Goal: Feedback & Contribution: Contribute content

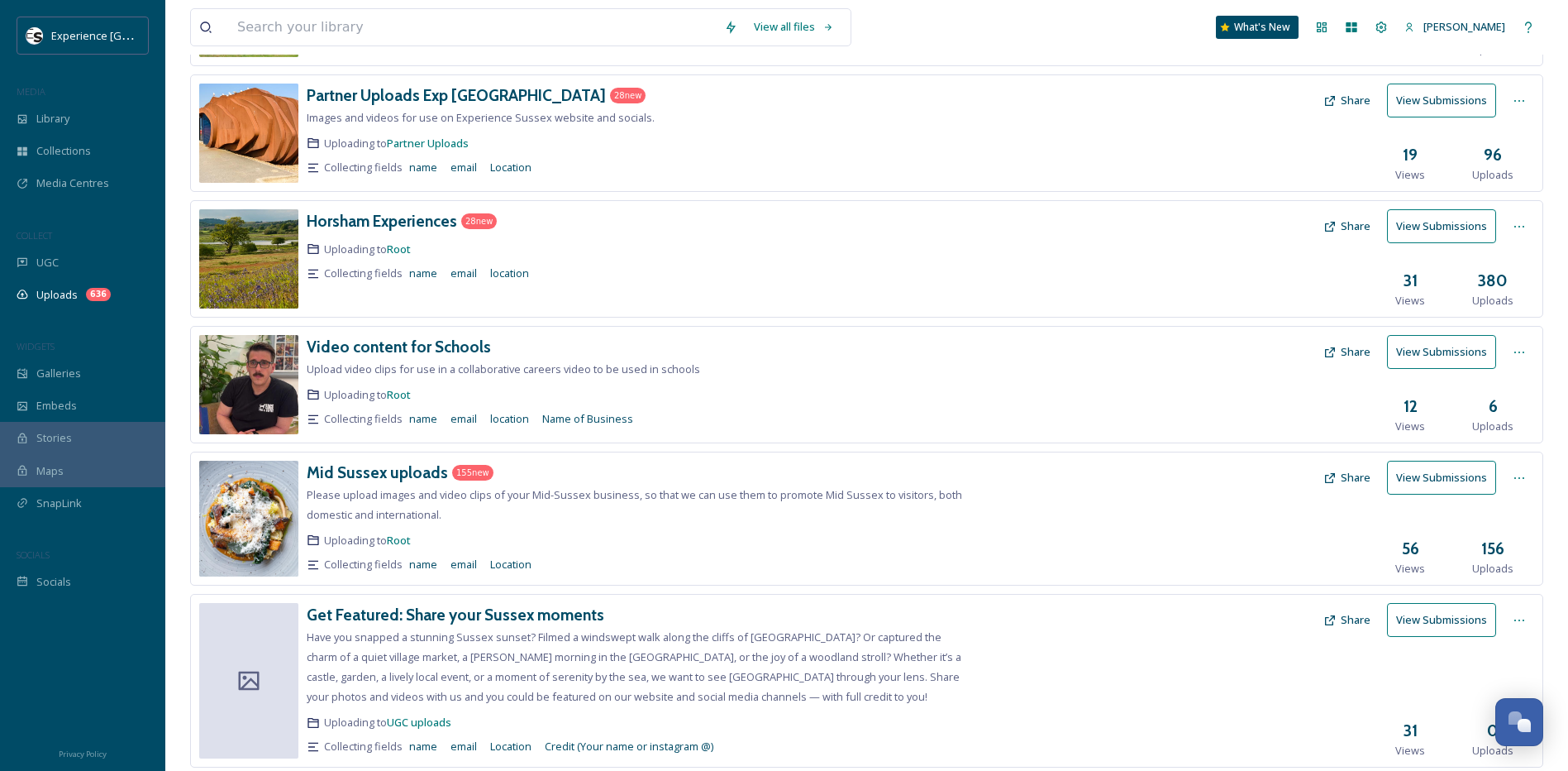
scroll to position [377, 0]
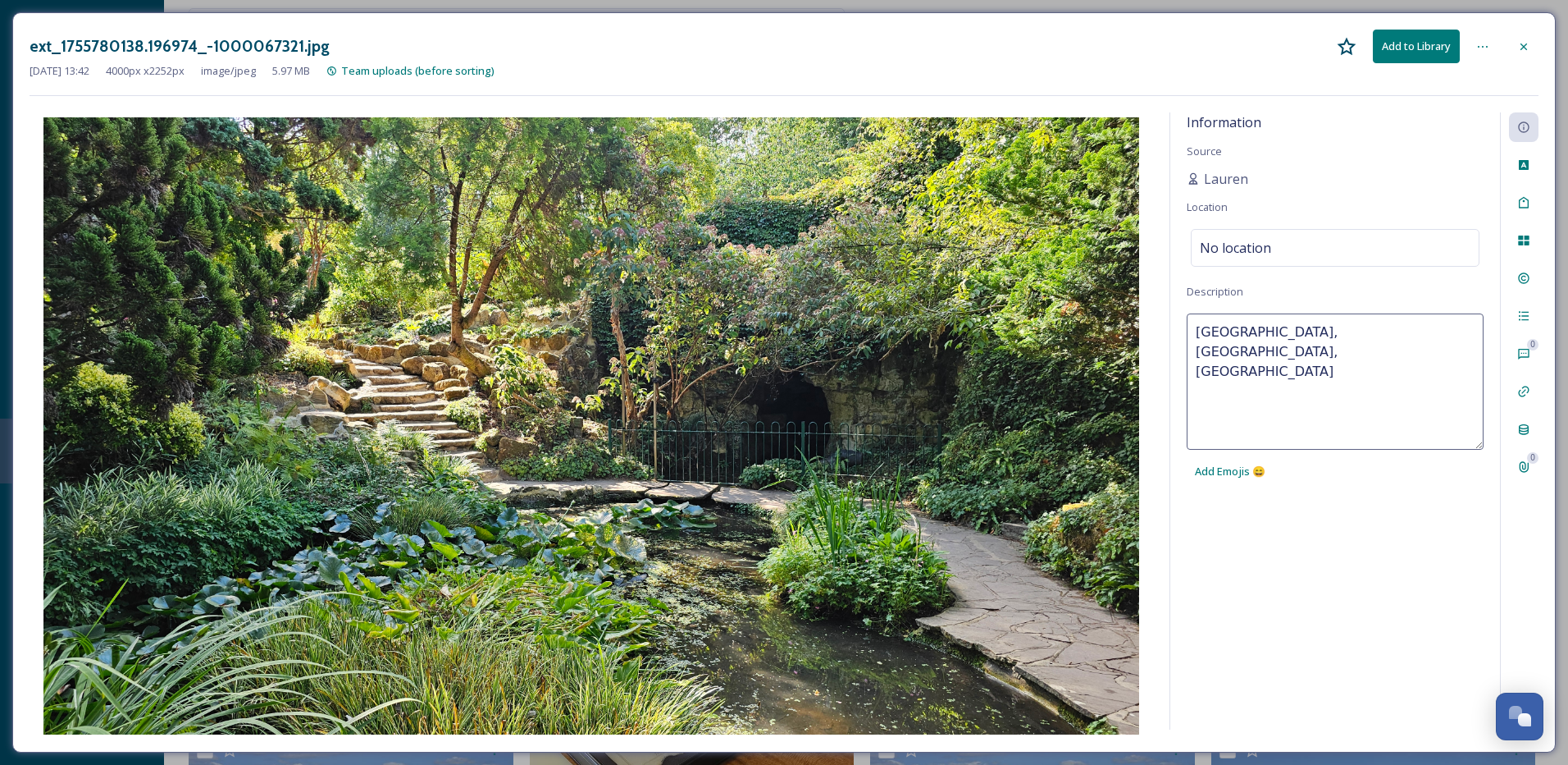
type textarea "[GEOGRAPHIC_DATA], [GEOGRAPHIC_DATA], [GEOGRAPHIC_DATA]"
click at [1260, 642] on div "Information Source Lauren Location No location Description [GEOGRAPHIC_DATA], […" at bounding box center [1334, 420] width 329 height 617
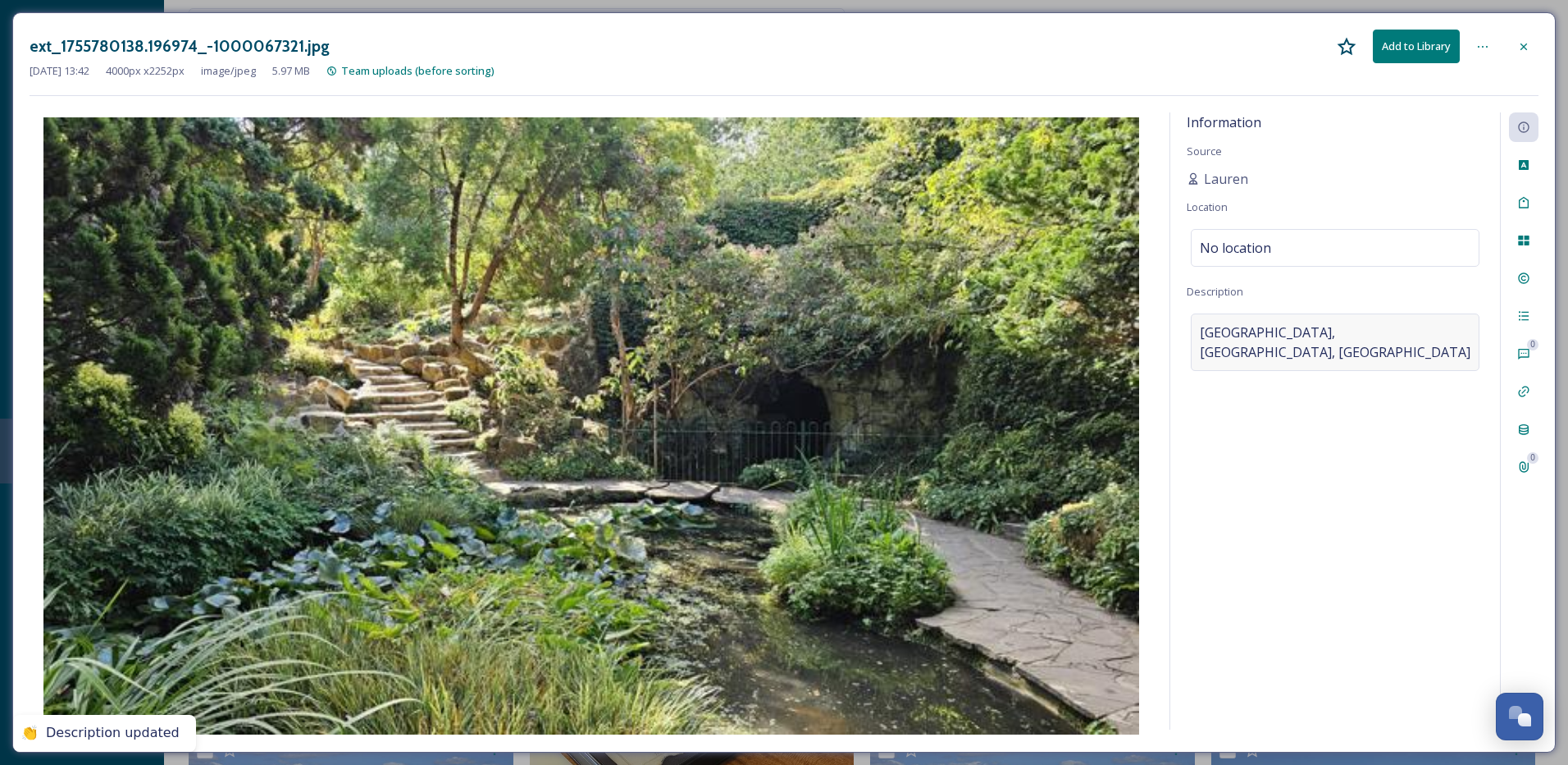
click at [1272, 331] on span "[GEOGRAPHIC_DATA], [GEOGRAPHIC_DATA], [GEOGRAPHIC_DATA]" at bounding box center [1335, 342] width 271 height 40
click at [1272, 331] on textarea "[GEOGRAPHIC_DATA], [GEOGRAPHIC_DATA], [GEOGRAPHIC_DATA]" at bounding box center [1335, 381] width 297 height 136
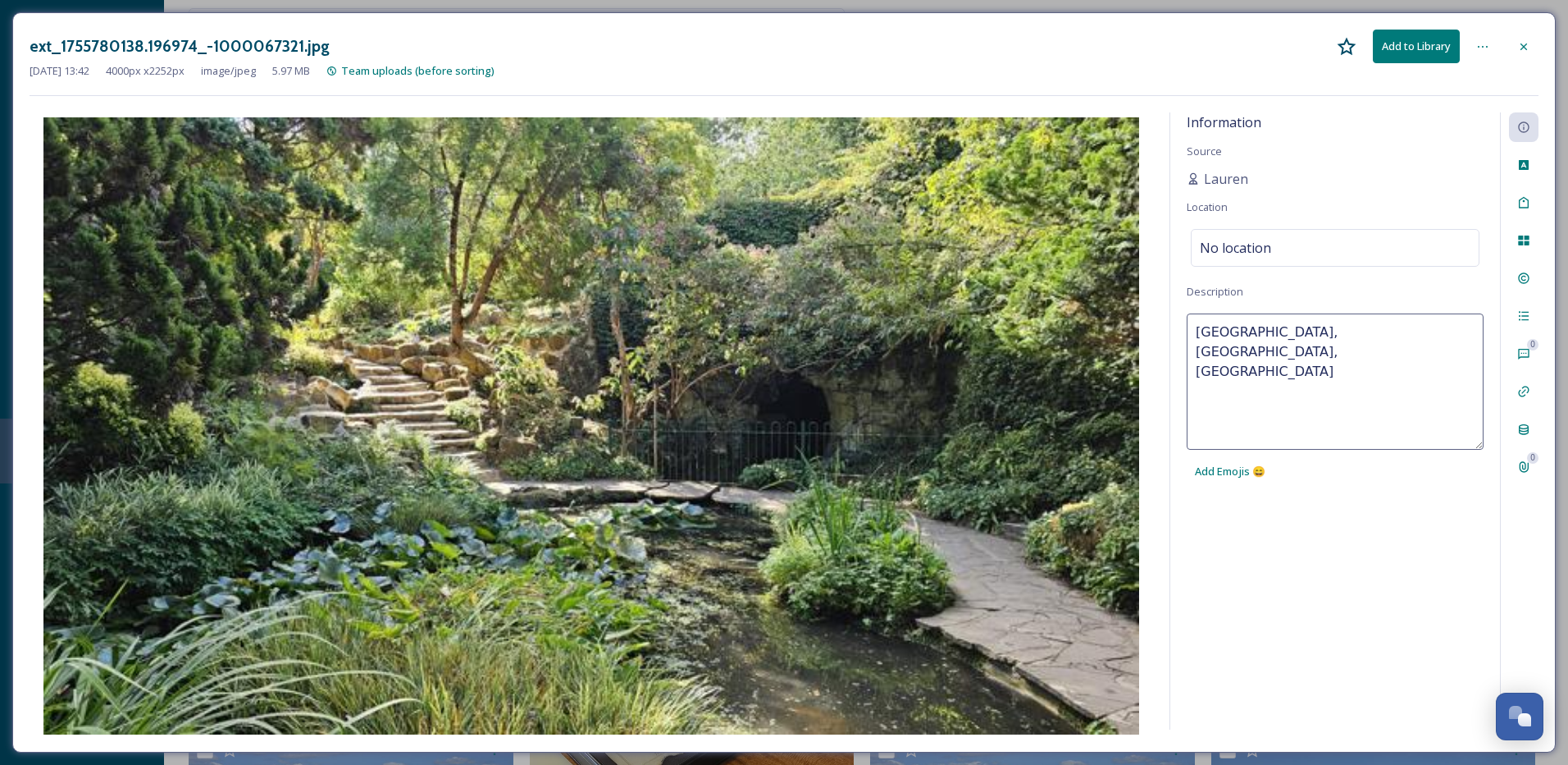
click at [1272, 331] on textarea "[GEOGRAPHIC_DATA], [GEOGRAPHIC_DATA], [GEOGRAPHIC_DATA]" at bounding box center [1335, 381] width 297 height 136
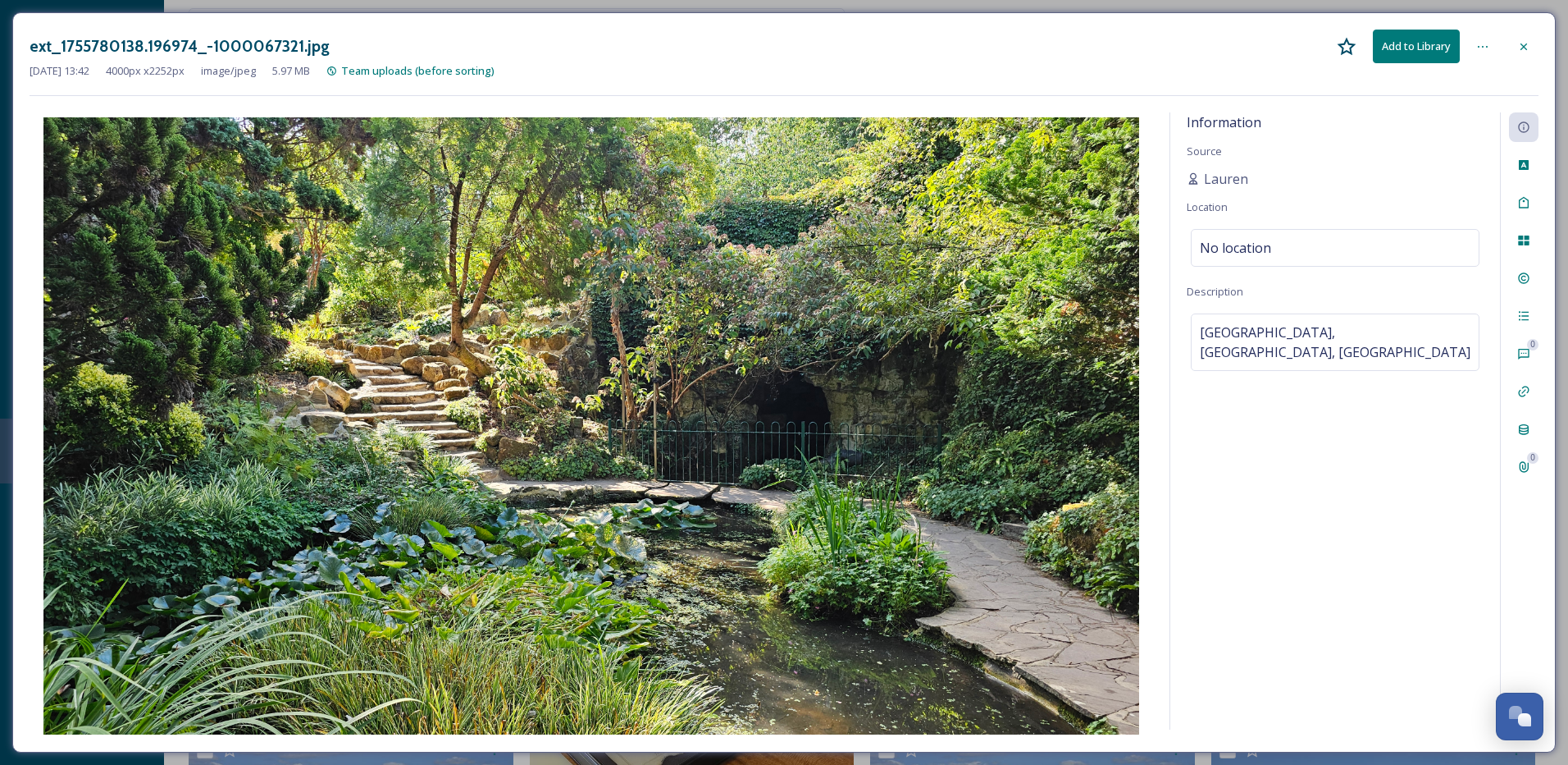
click at [1325, 578] on div "Information Source Lauren Location No location Description [GEOGRAPHIC_DATA], […" at bounding box center [1334, 420] width 329 height 617
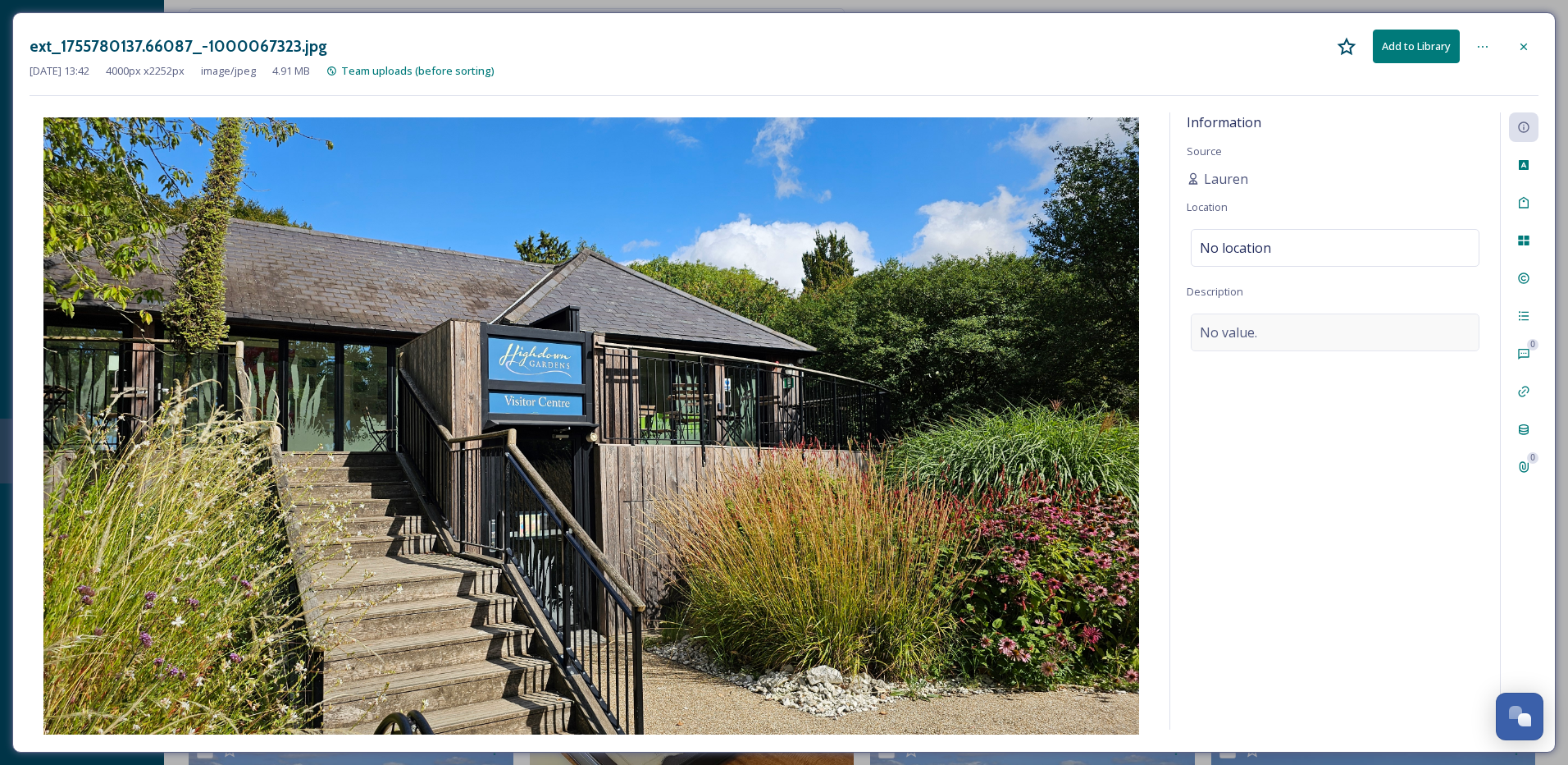
click at [1289, 332] on div "No value." at bounding box center [1335, 332] width 289 height 38
click at [1291, 355] on textarea at bounding box center [1335, 381] width 297 height 136
paste textarea "[GEOGRAPHIC_DATA], [GEOGRAPHIC_DATA], [GEOGRAPHIC_DATA]"
type textarea "[GEOGRAPHIC_DATA], [GEOGRAPHIC_DATA], [GEOGRAPHIC_DATA]"
click at [1269, 572] on div "Information Source Lauren Location No location Description [GEOGRAPHIC_DATA], […" at bounding box center [1334, 420] width 329 height 617
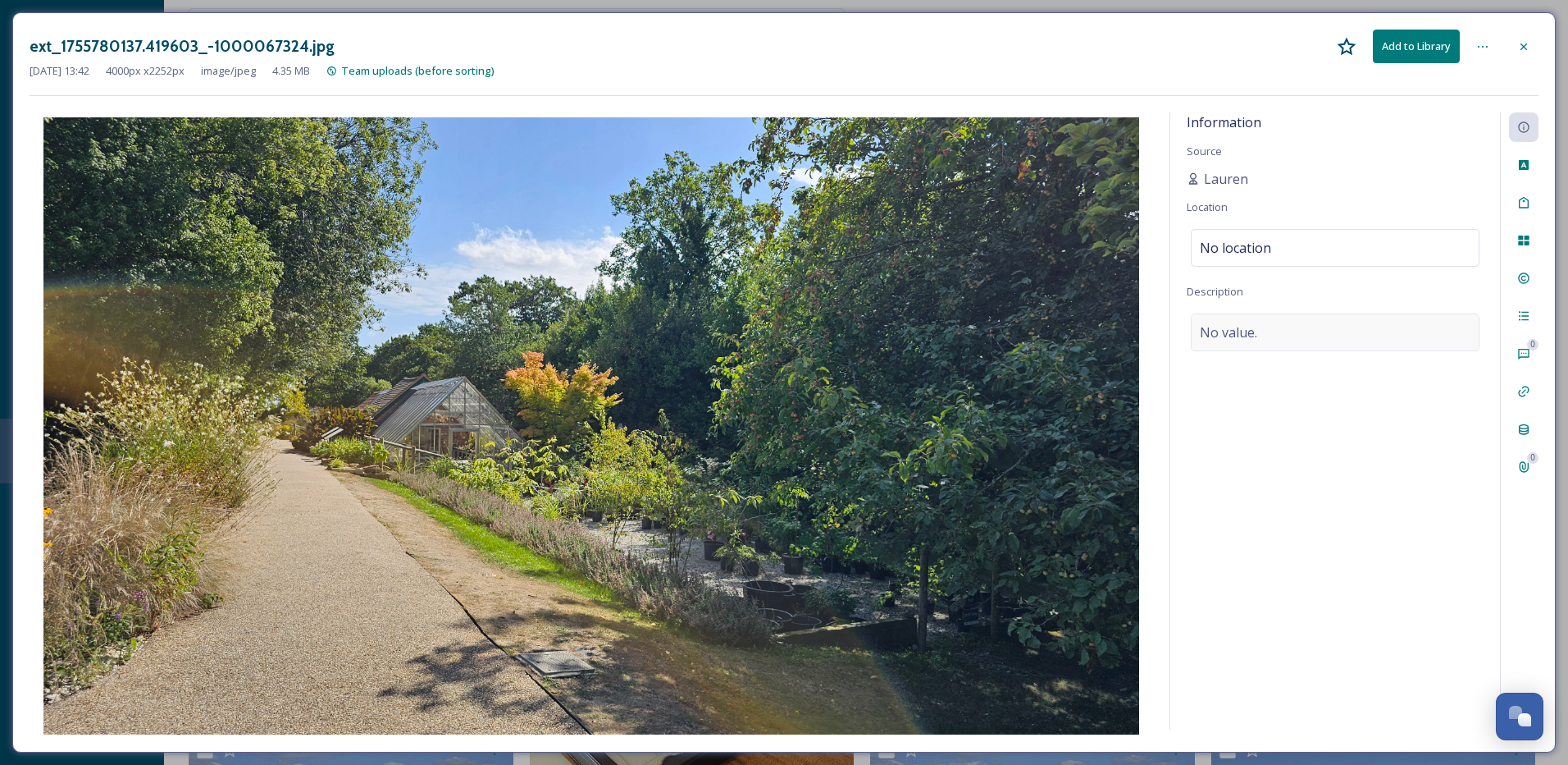
click at [1266, 333] on div "No value." at bounding box center [1335, 332] width 289 height 38
click at [1266, 333] on textarea at bounding box center [1335, 381] width 297 height 136
paste textarea "[GEOGRAPHIC_DATA], [GEOGRAPHIC_DATA], [GEOGRAPHIC_DATA]"
type textarea "[GEOGRAPHIC_DATA], [GEOGRAPHIC_DATA], [GEOGRAPHIC_DATA]"
click at [1318, 560] on div "Information Source Lauren Location No location Description [GEOGRAPHIC_DATA], […" at bounding box center [1334, 420] width 329 height 617
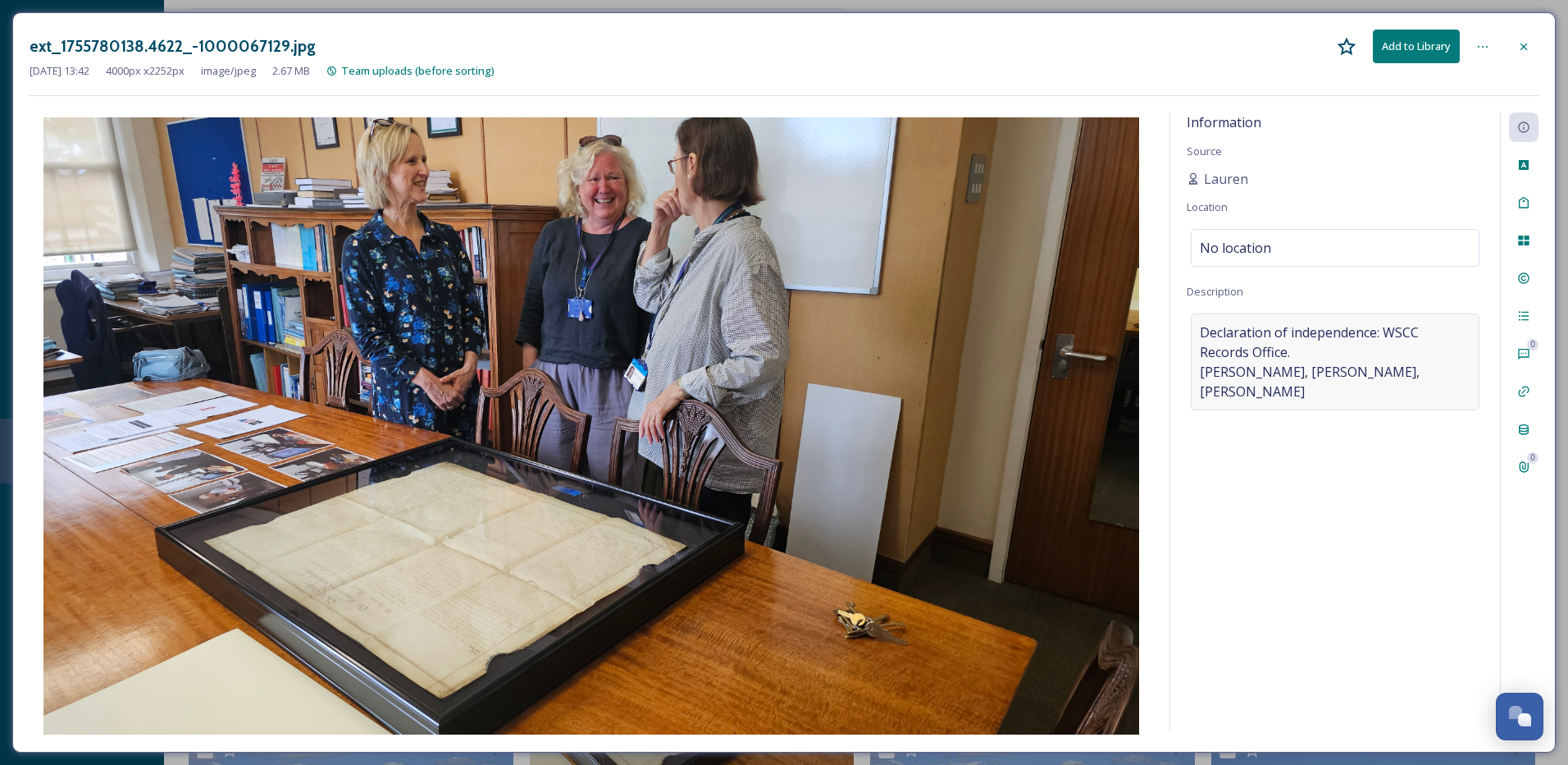
click at [1284, 333] on span "Declaration of independence: WSCC Records Office. [PERSON_NAME], [PERSON_NAME],…" at bounding box center [1335, 361] width 271 height 79
click at [1284, 333] on textarea "Declaration of independence: WSCC Records Office. [PERSON_NAME], [PERSON_NAME],…" at bounding box center [1335, 381] width 297 height 136
click at [1284, 331] on textarea "Declaration of independence: WSCC Records Office. [PERSON_NAME], [PERSON_NAME],…" at bounding box center [1335, 381] width 297 height 136
drag, startPoint x: 1192, startPoint y: 328, endPoint x: 1467, endPoint y: 423, distance: 290.9
click at [1467, 423] on textarea "Declaration of independence: WSCC Records Office. [PERSON_NAME], [PERSON_NAME],…" at bounding box center [1335, 381] width 297 height 136
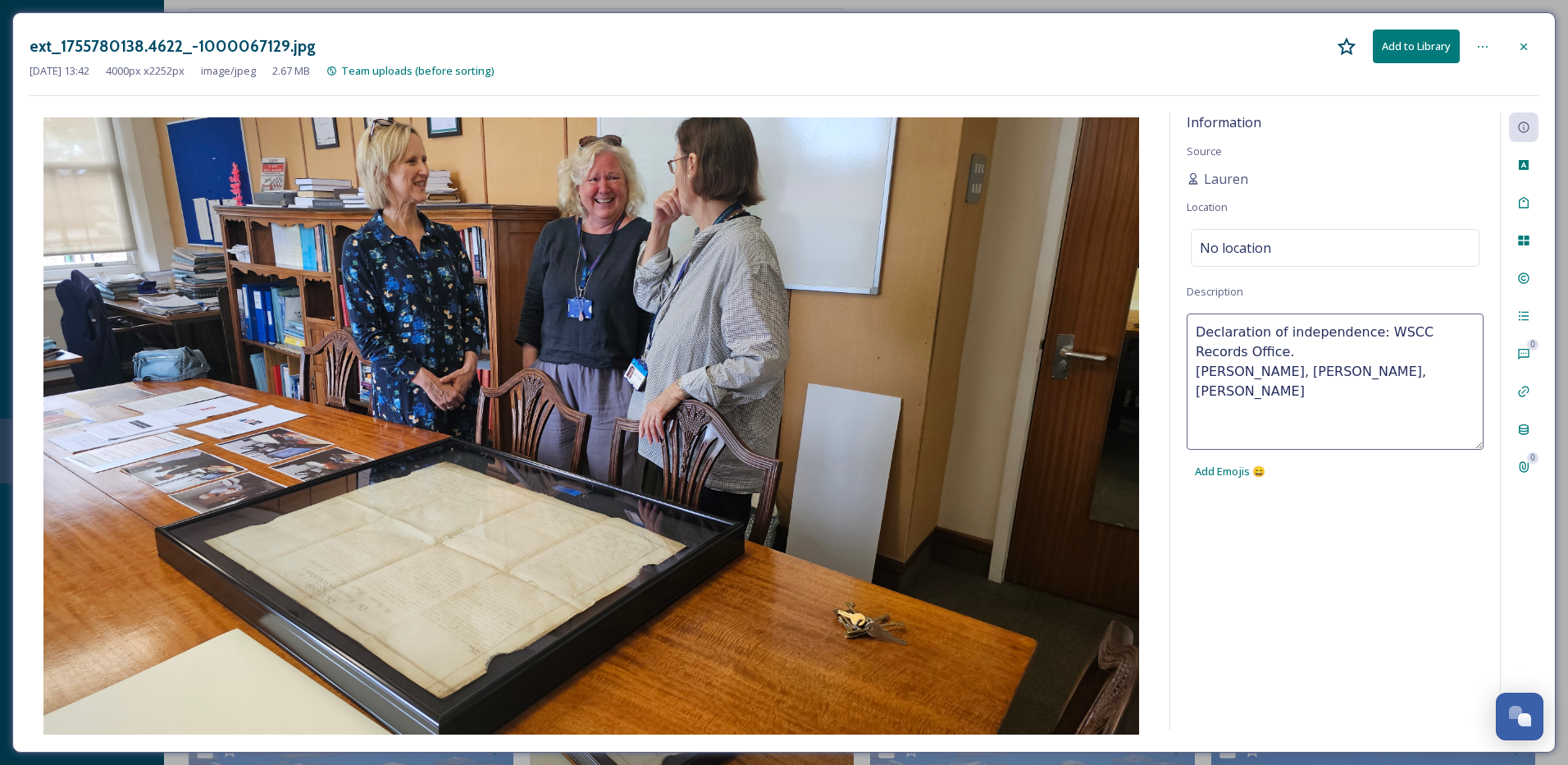
click at [955, 396] on img at bounding box center [591, 425] width 1124 height 617
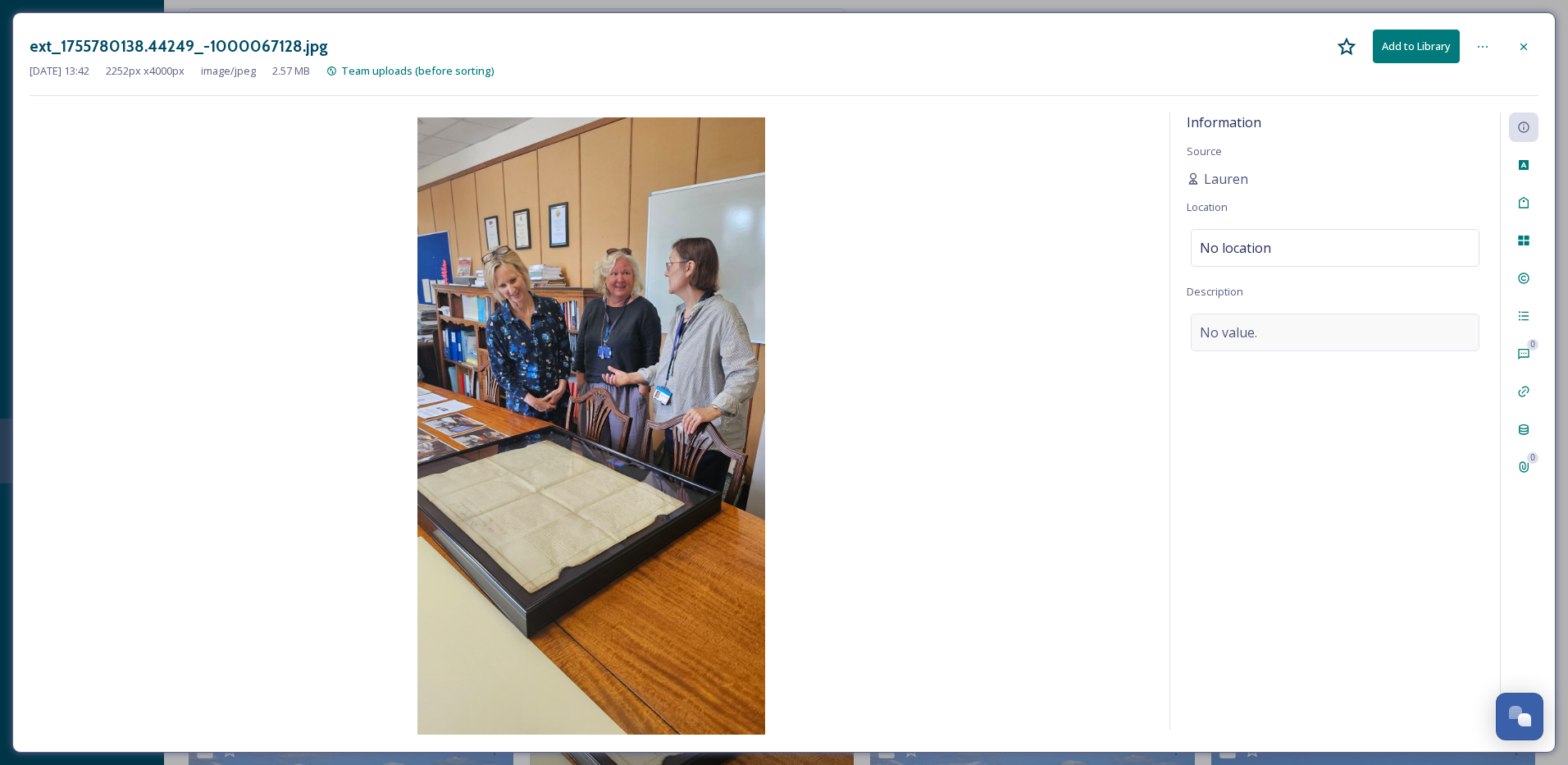
click at [1269, 329] on div "No value." at bounding box center [1335, 332] width 289 height 38
click at [1266, 354] on textarea at bounding box center [1335, 381] width 297 height 136
paste textarea "Declaration of independence: WSCC Records Office. [PERSON_NAME], [PERSON_NAME],…"
type textarea "Declaration of independence: WSCC Records Office. [PERSON_NAME], [PERSON_NAME],…"
click at [1001, 482] on img at bounding box center [591, 425] width 1124 height 617
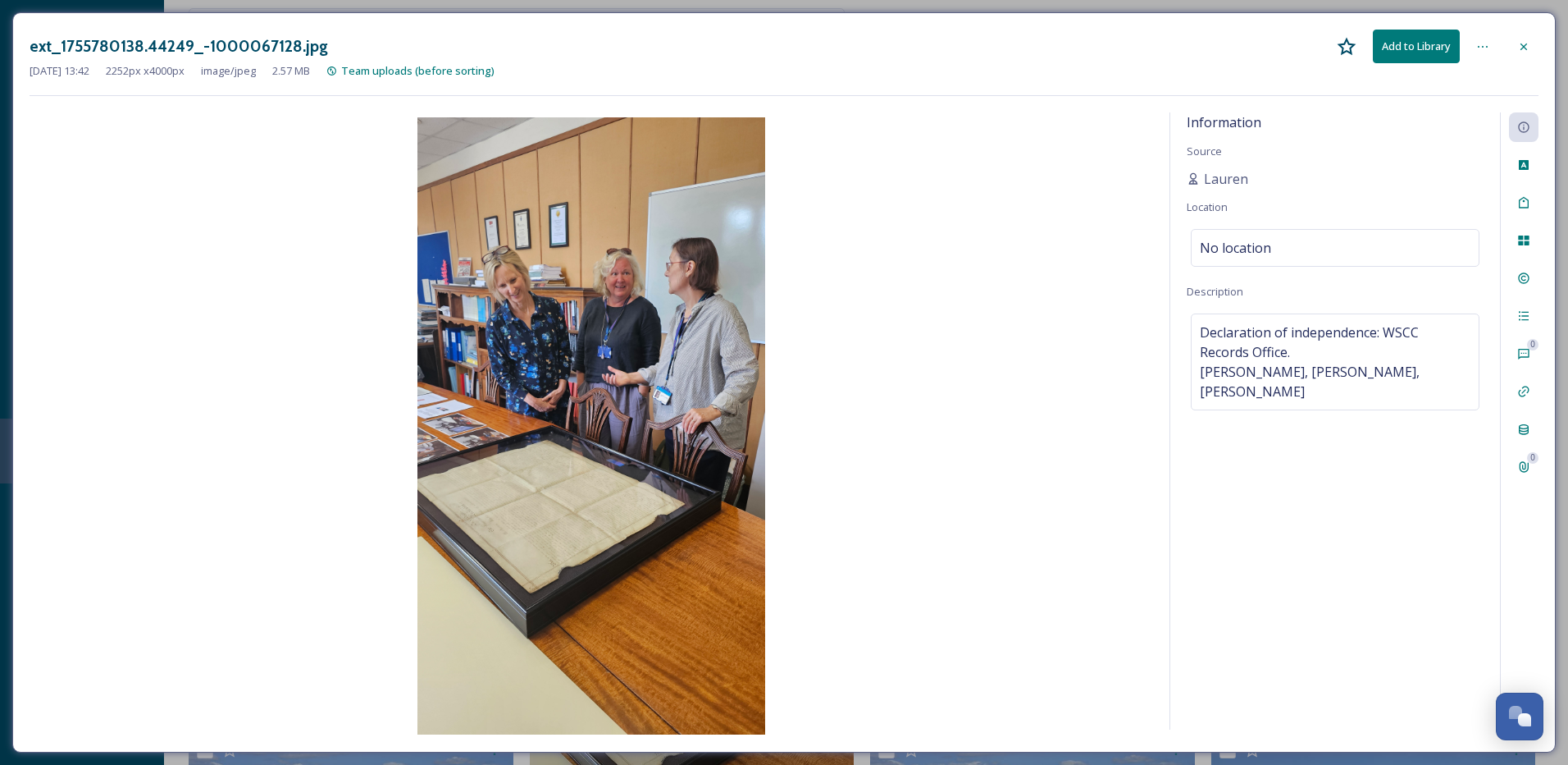
click at [1525, 42] on icon at bounding box center [1524, 47] width 14 height 14
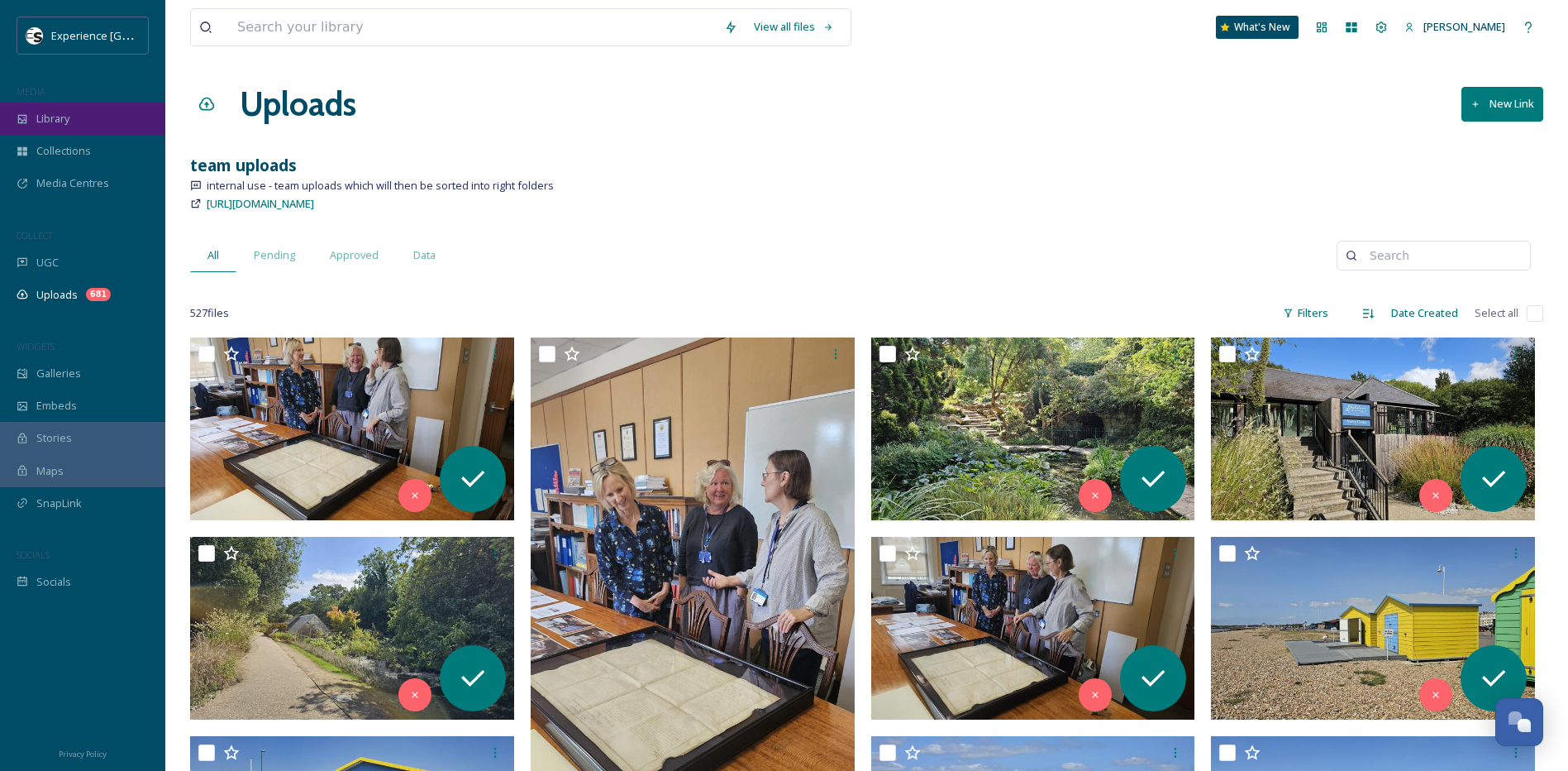
click at [61, 118] on span "Library" at bounding box center [53, 118] width 33 height 15
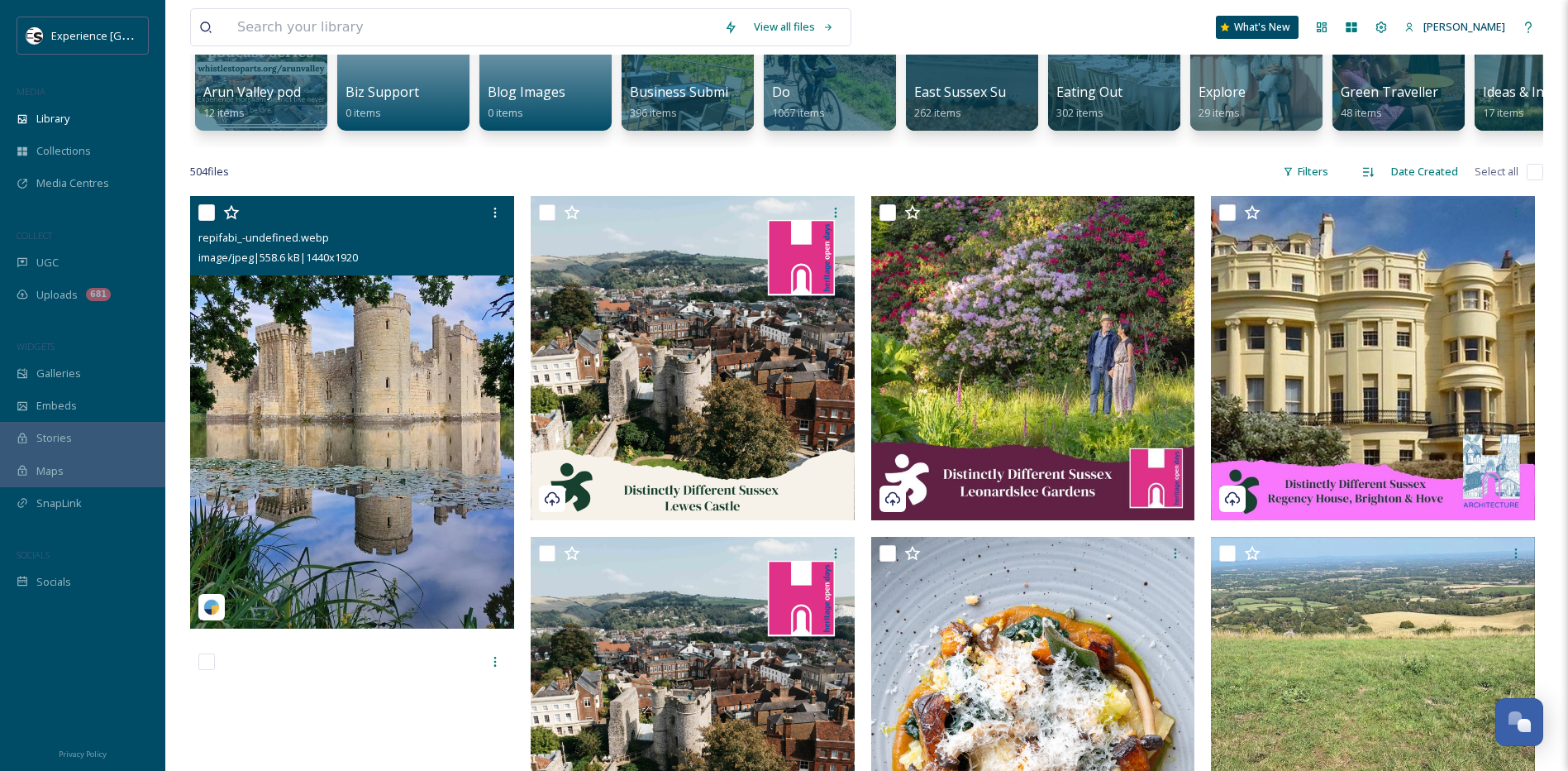
scroll to position [249, 0]
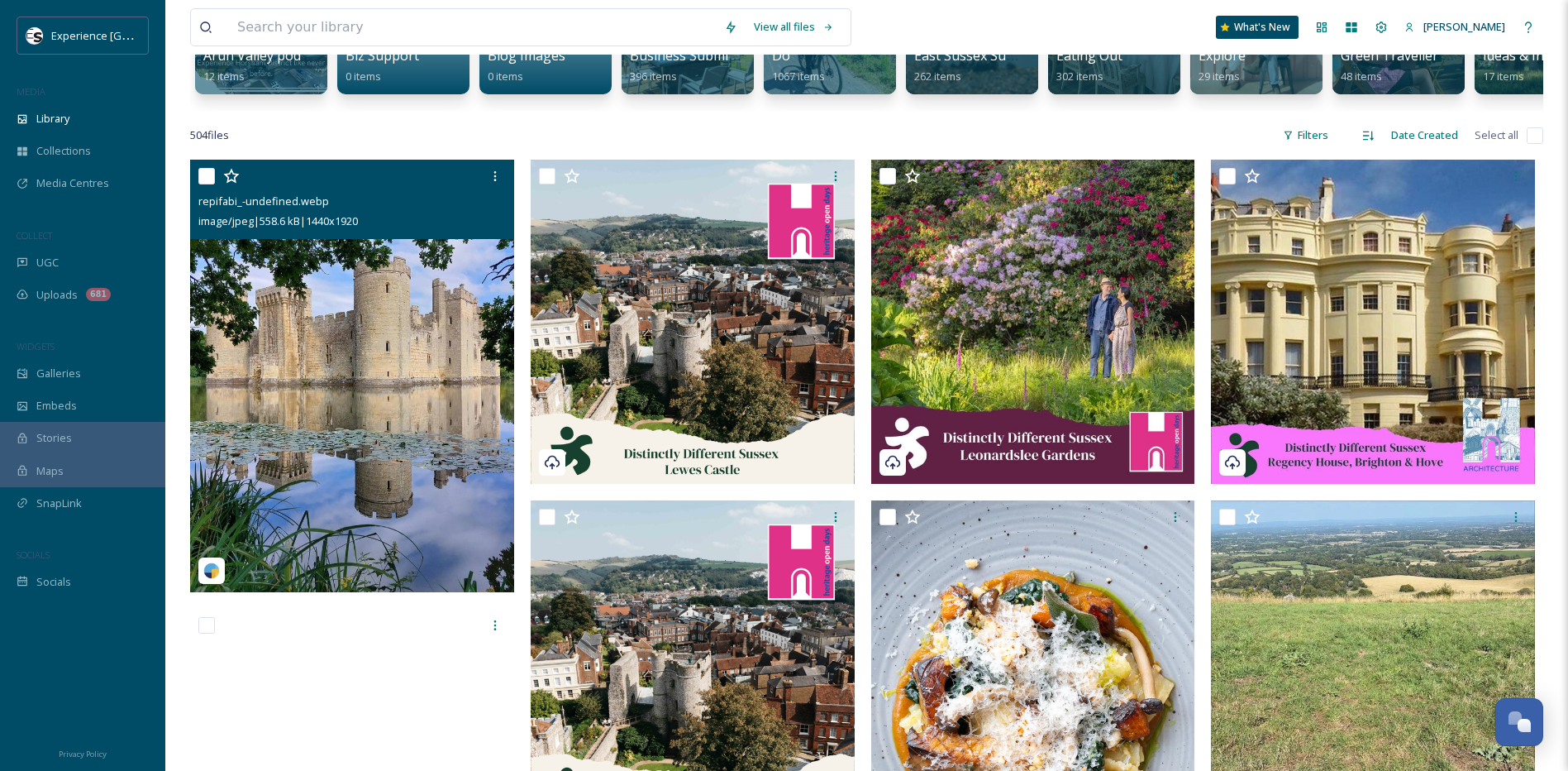
click at [417, 412] on img at bounding box center [352, 375] width 324 height 431
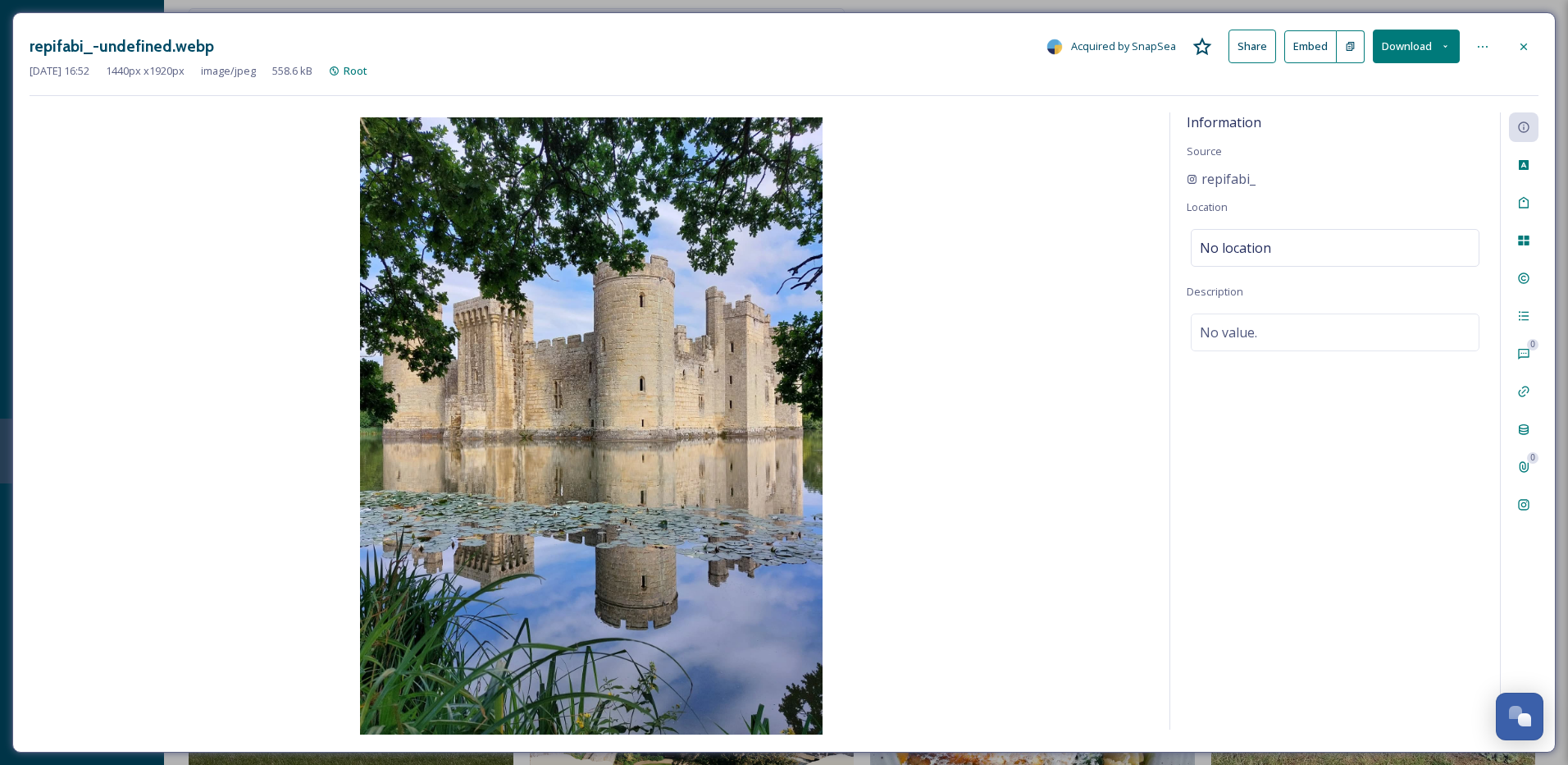
click at [1520, 50] on icon at bounding box center [1524, 47] width 14 height 14
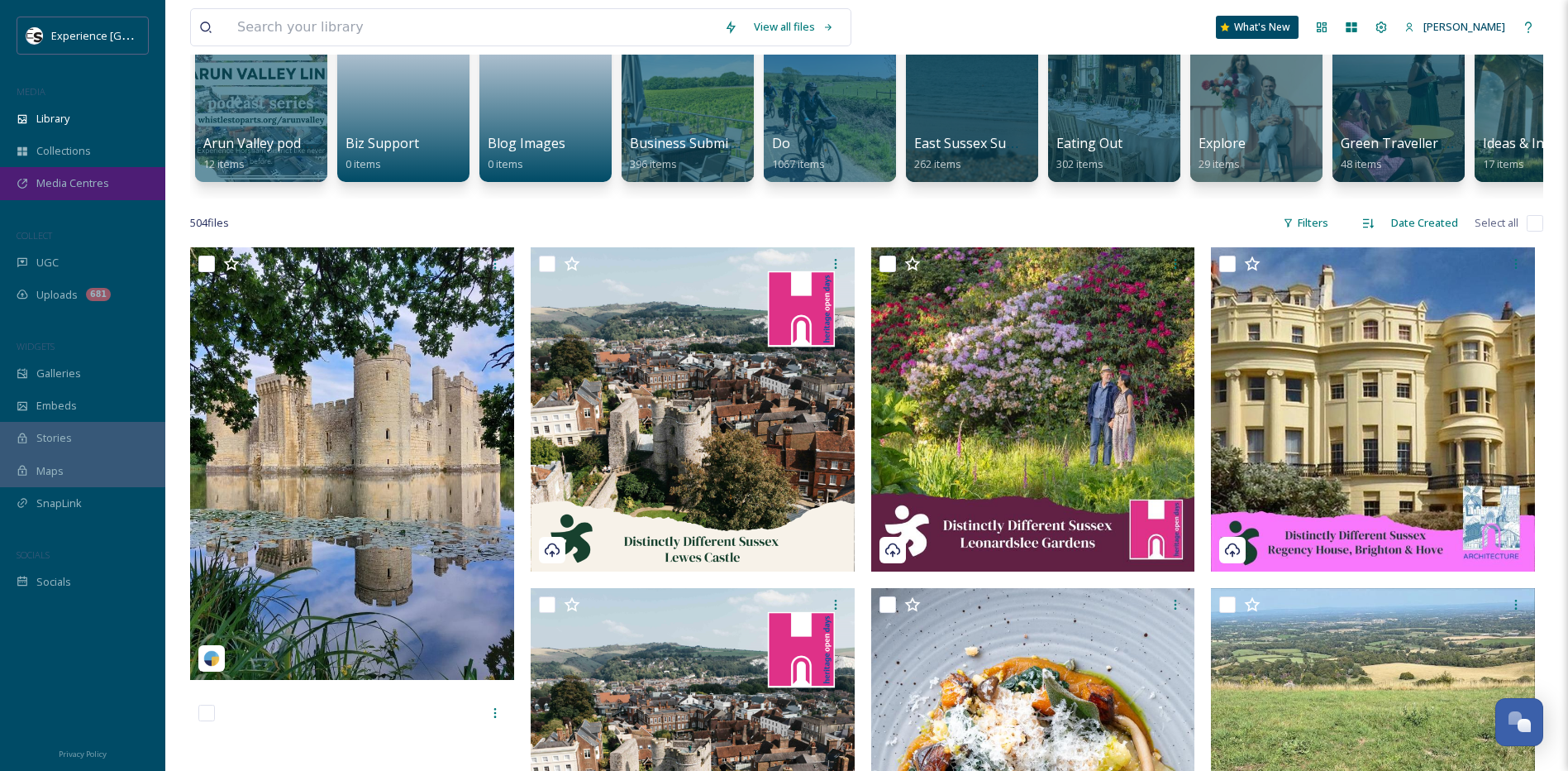
scroll to position [83, 0]
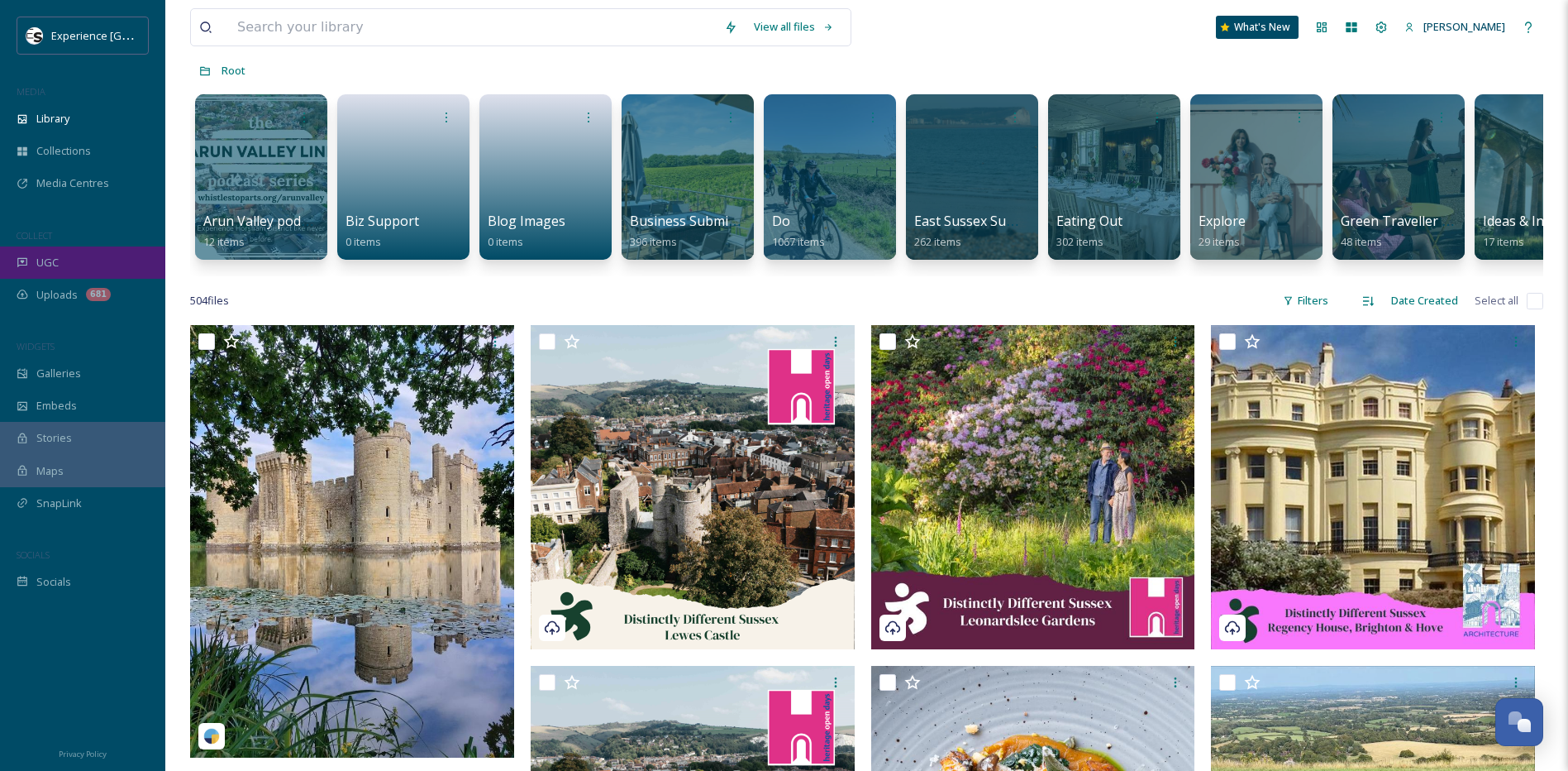
click at [54, 272] on div "UGC" at bounding box center [83, 262] width 166 height 32
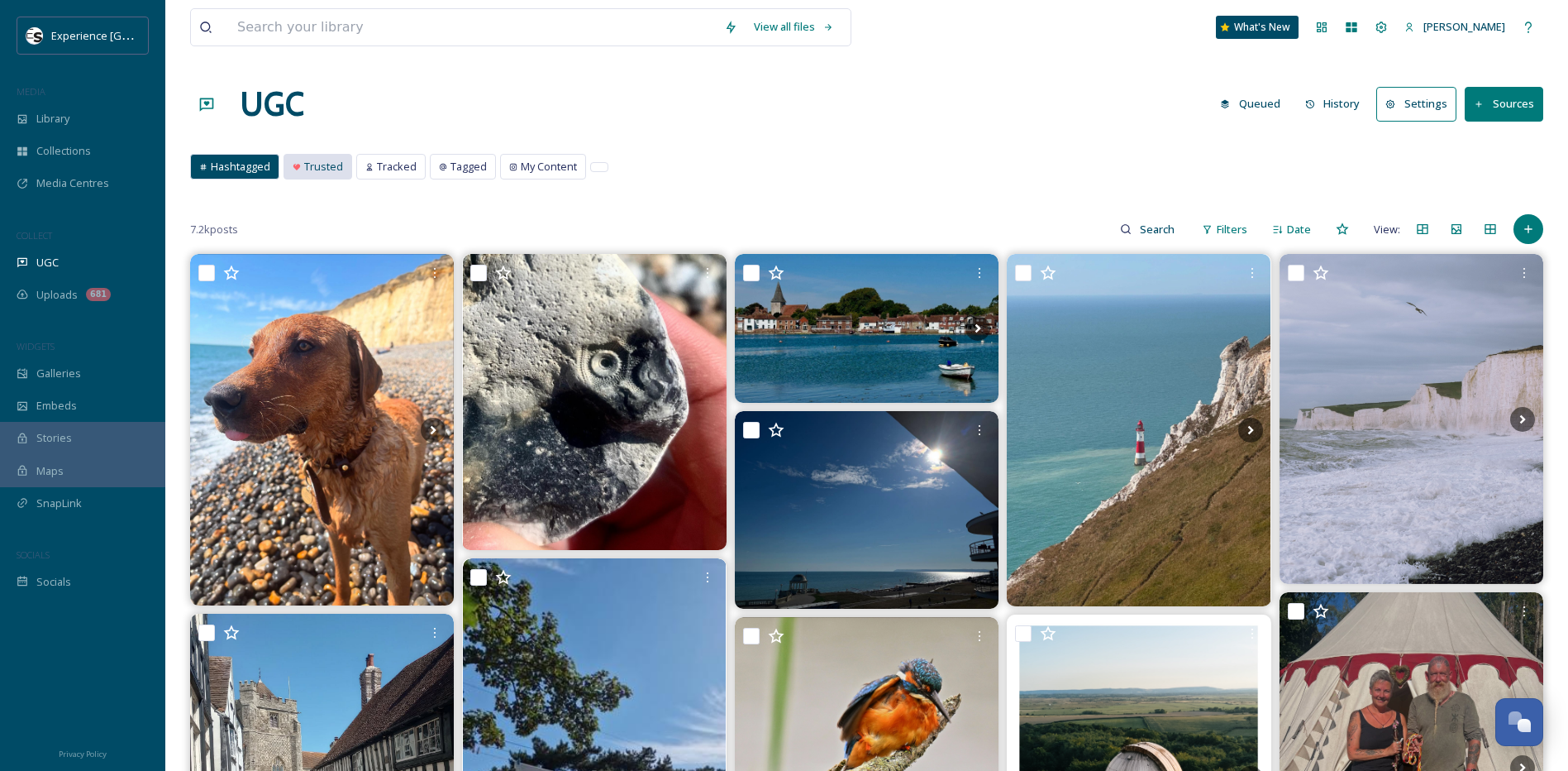
click at [309, 175] on span "Trusted" at bounding box center [323, 166] width 39 height 15
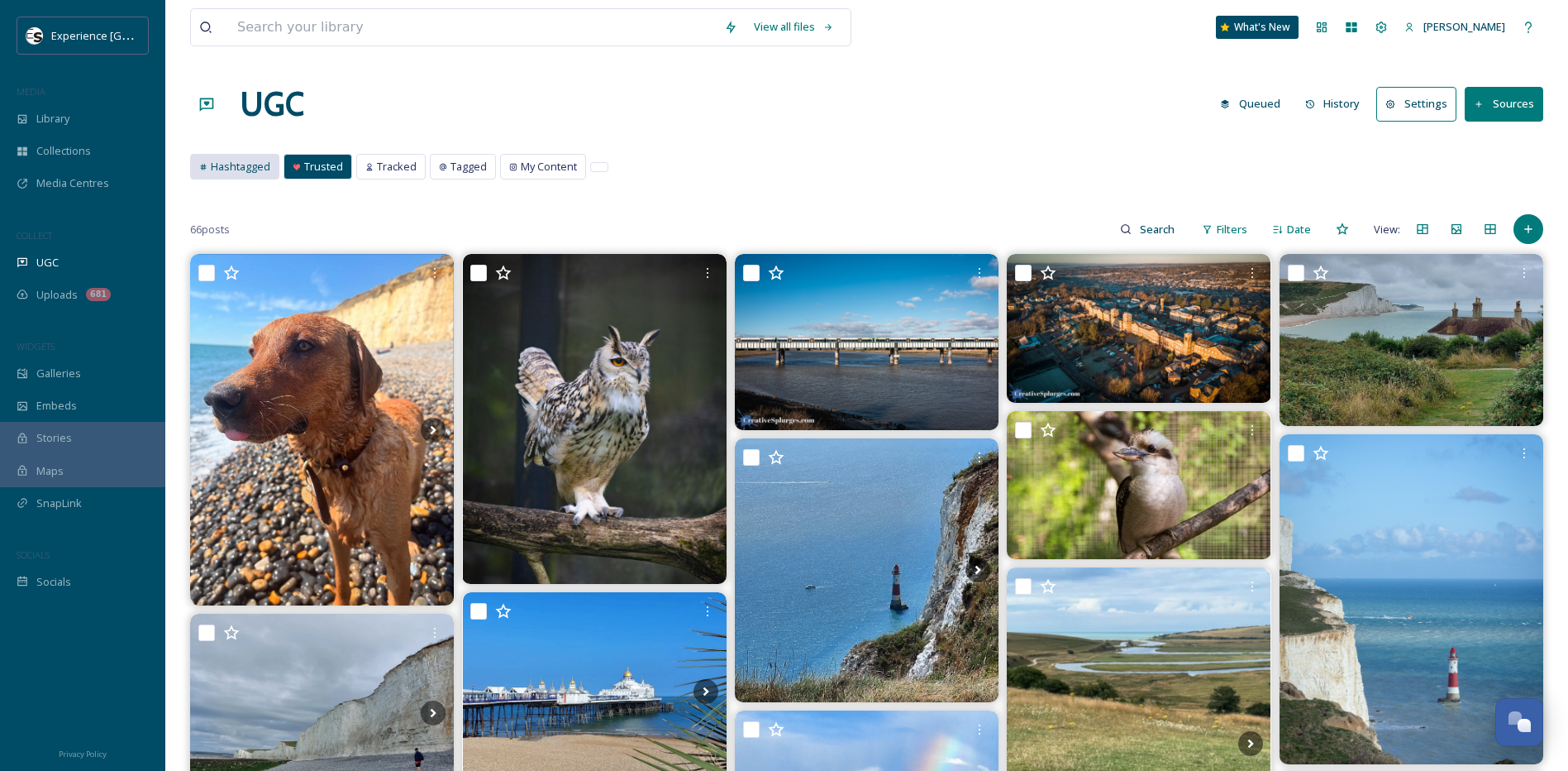
click at [235, 171] on span "Hashtagged" at bounding box center [240, 166] width 59 height 15
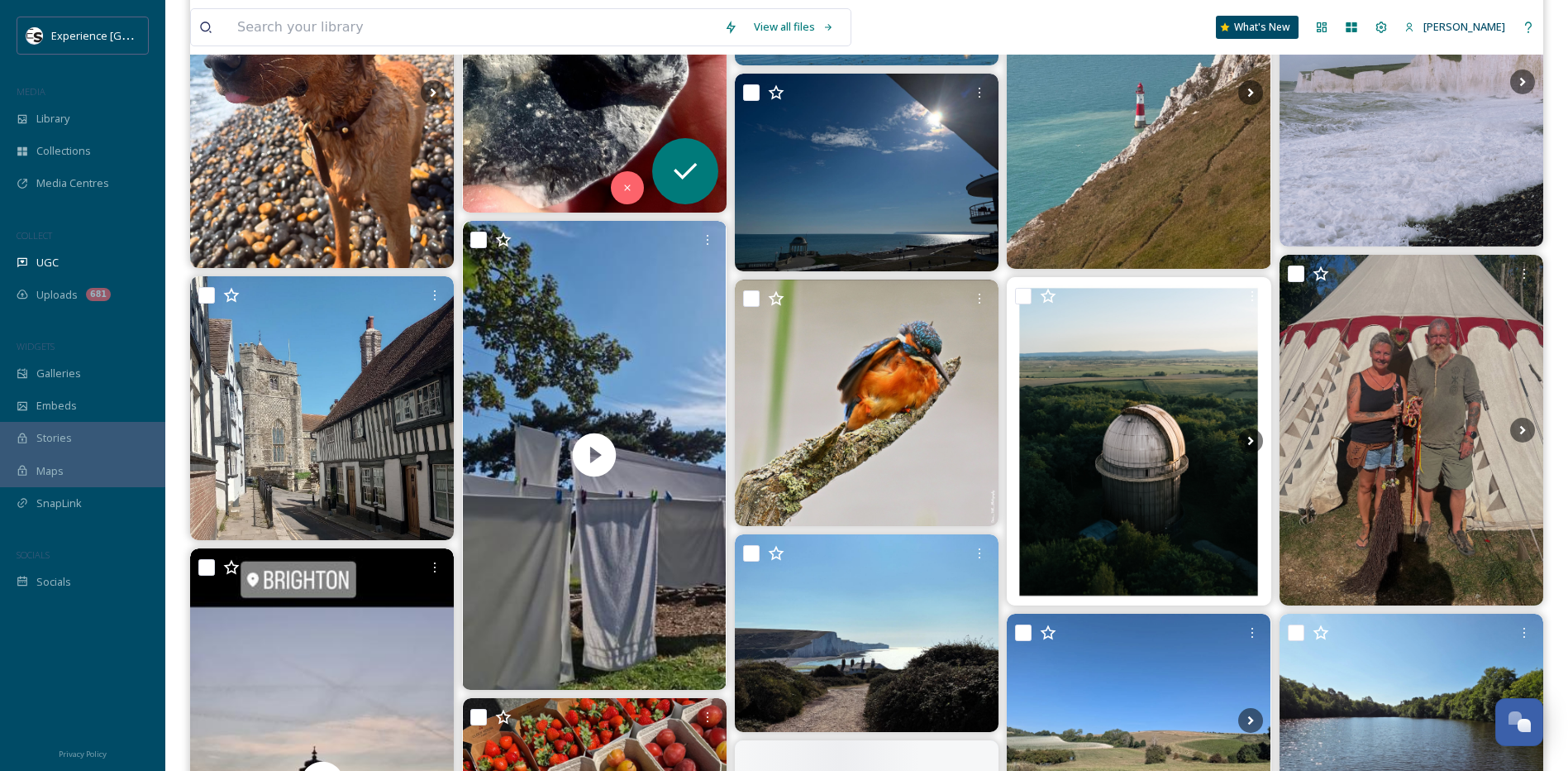
scroll to position [496, 0]
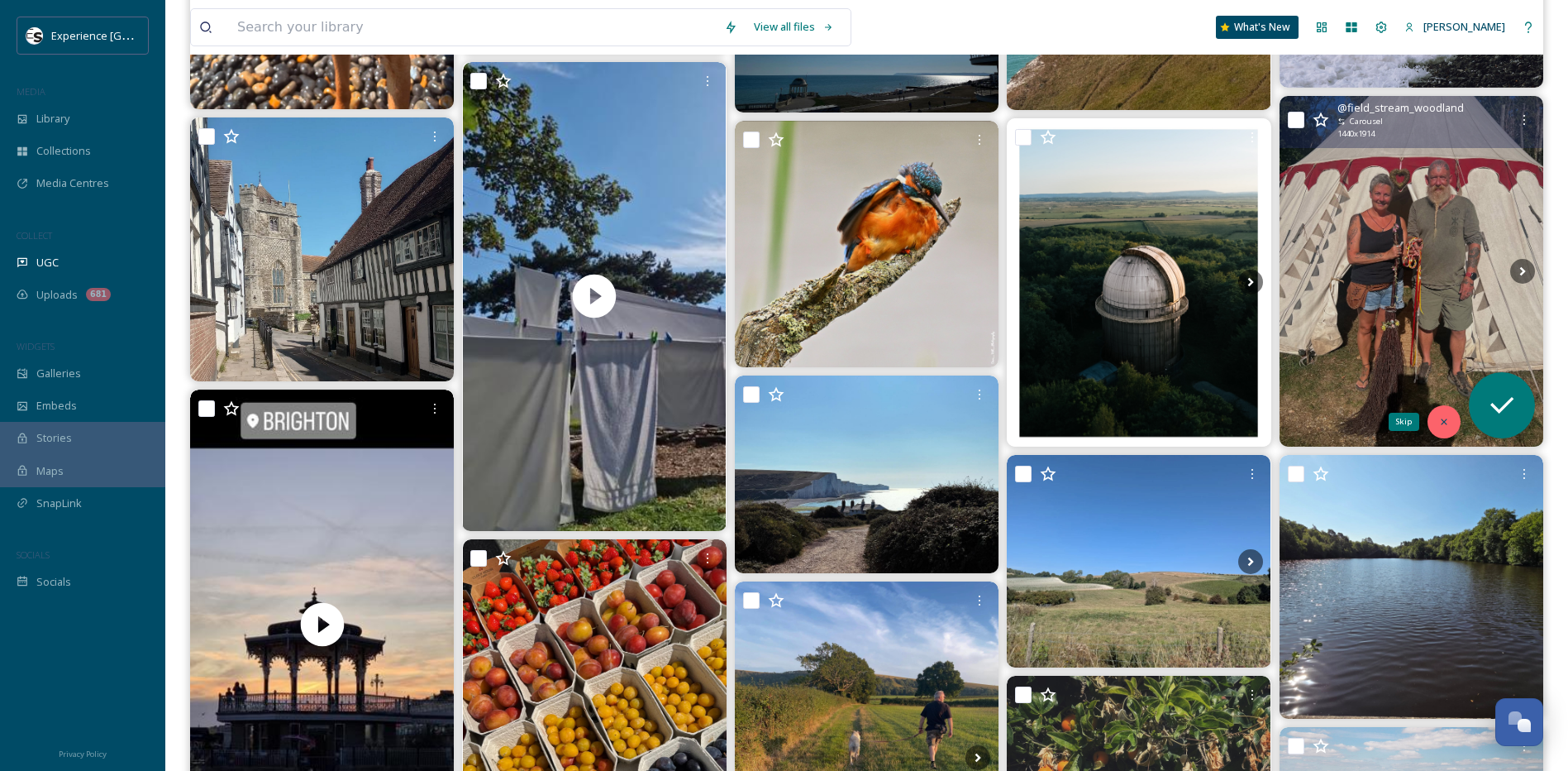
click at [1447, 426] on icon at bounding box center [1444, 421] width 12 height 12
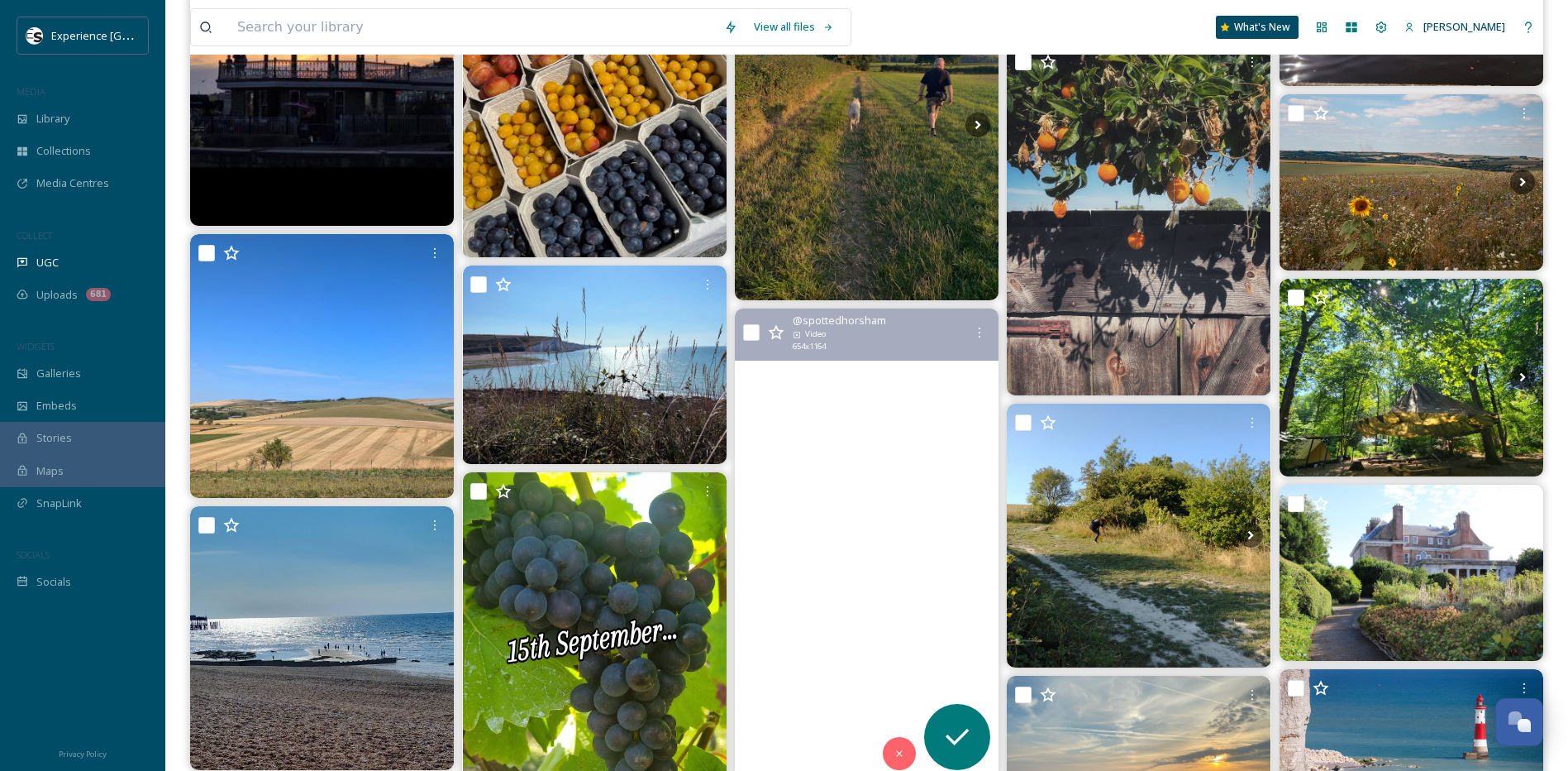
scroll to position [1158, 0]
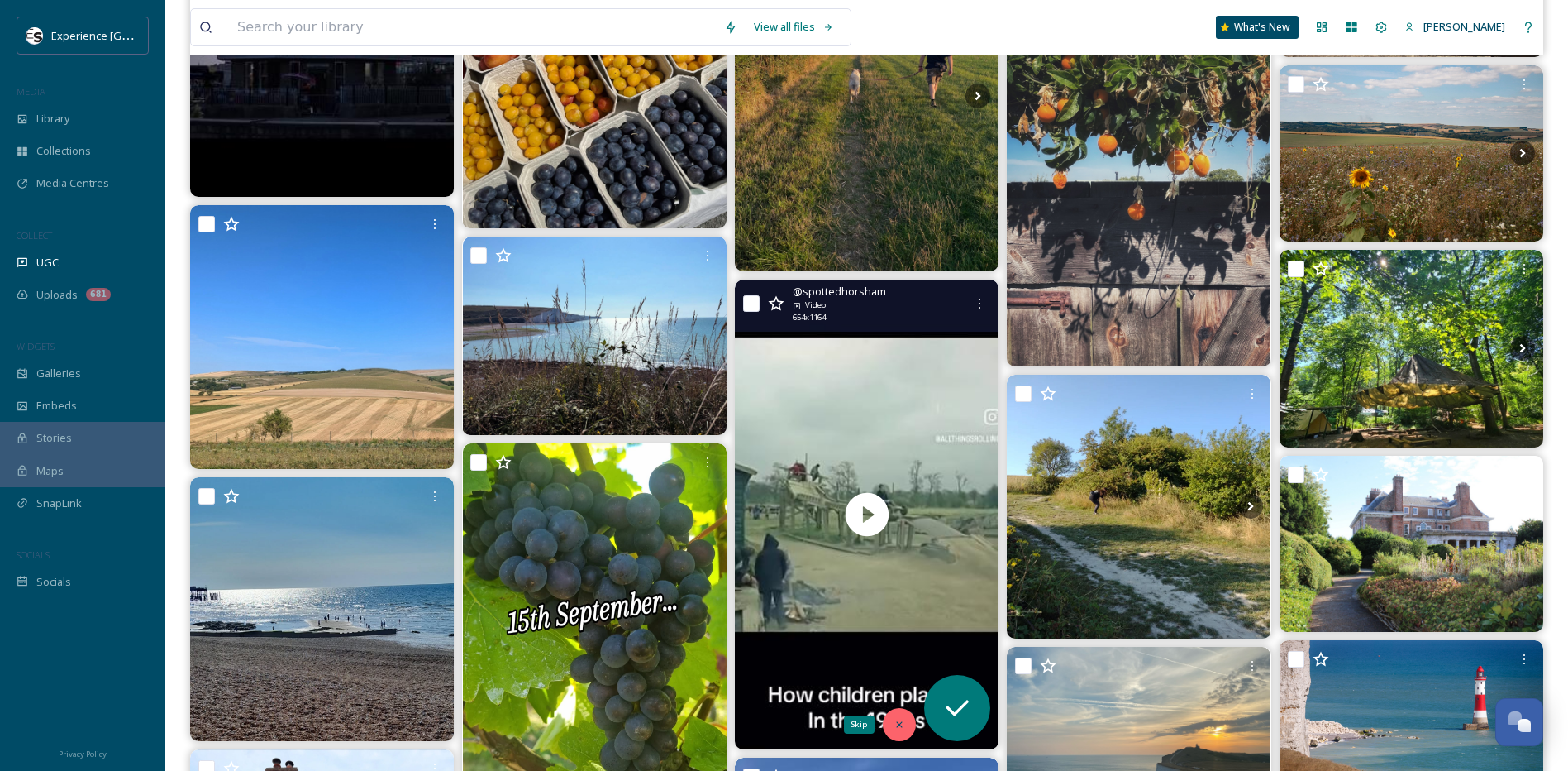
click at [894, 722] on icon at bounding box center [899, 724] width 12 height 12
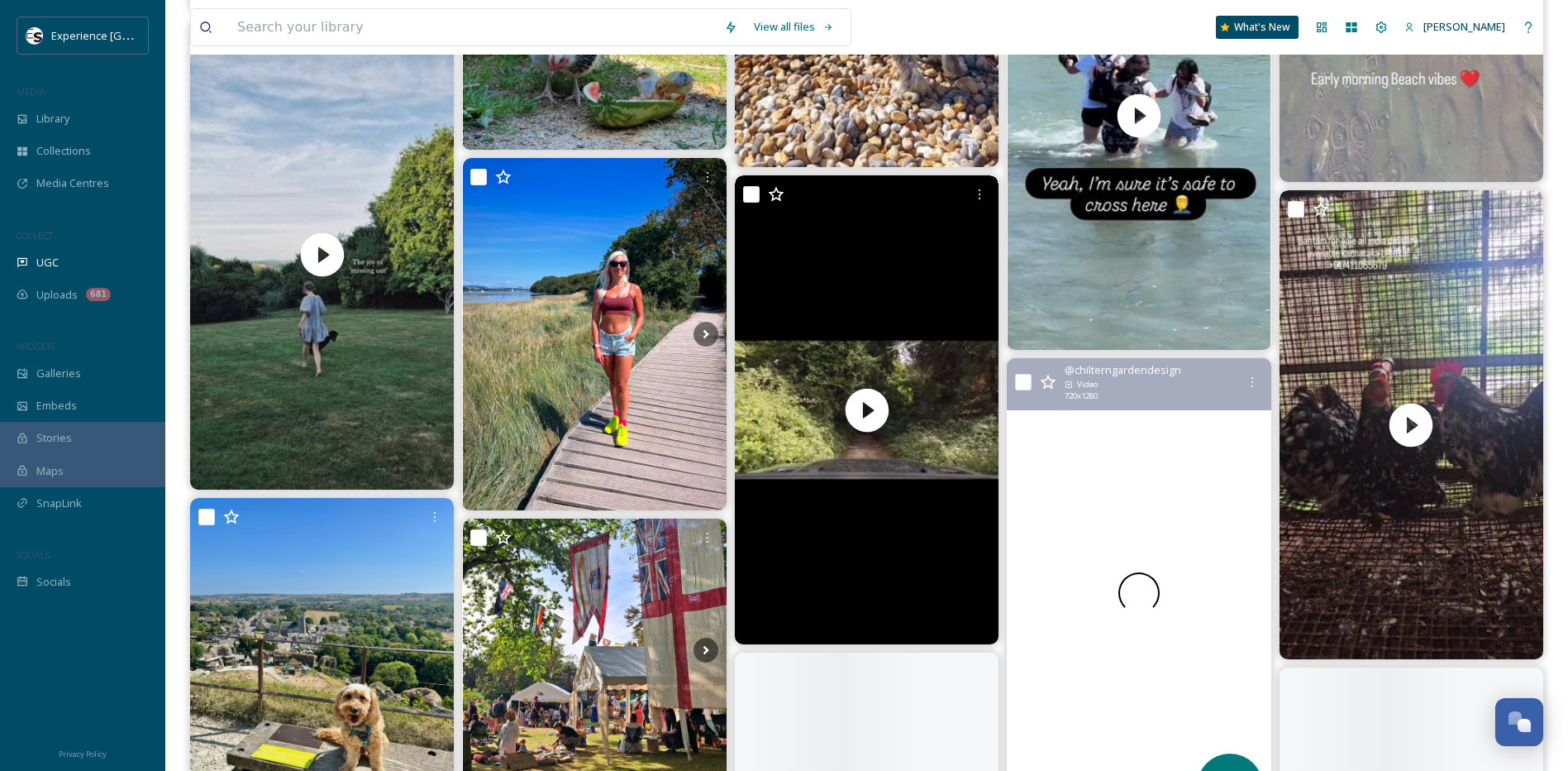
scroll to position [2977, 0]
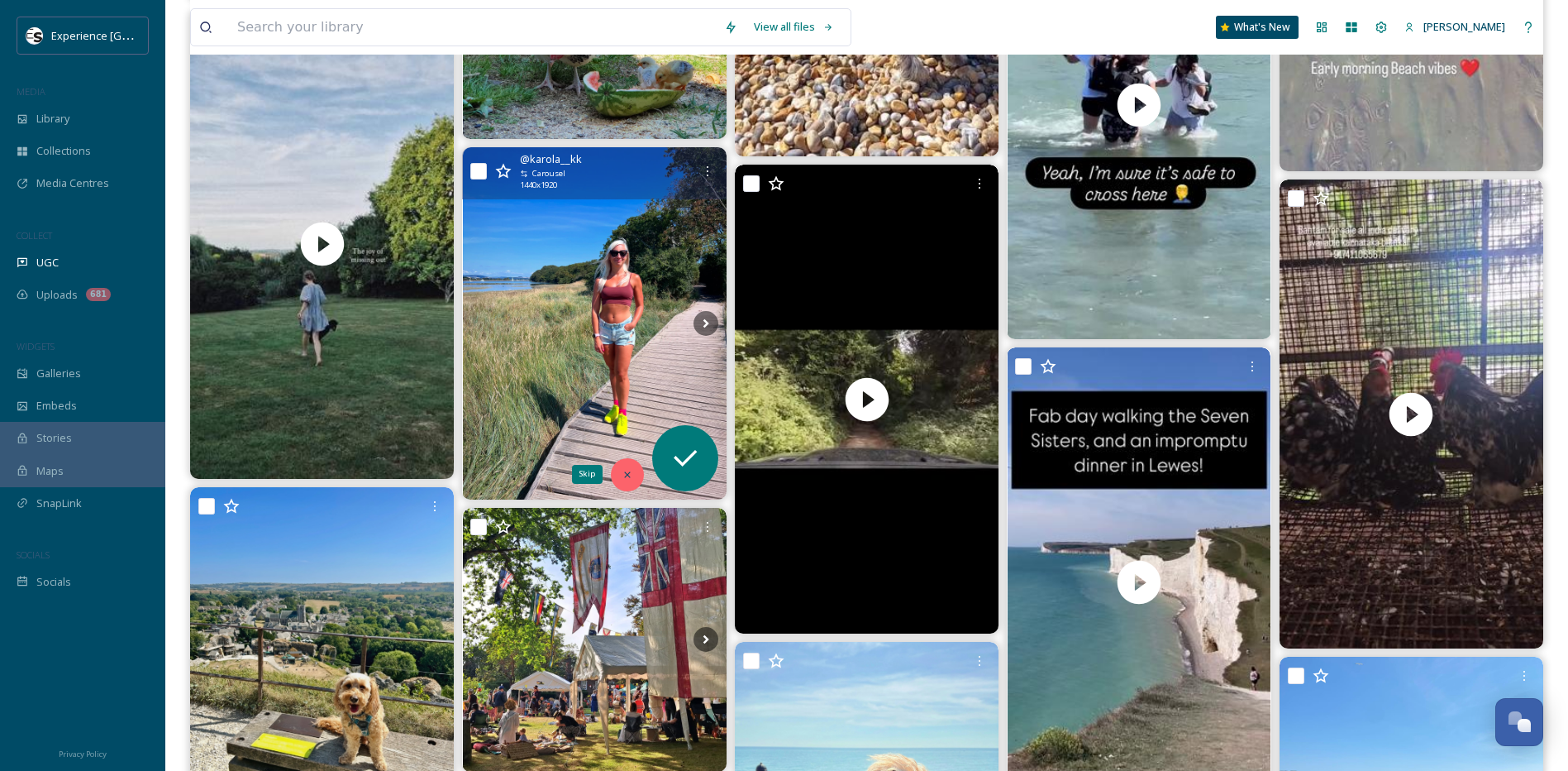
click at [629, 466] on div "Skip" at bounding box center [627, 474] width 33 height 33
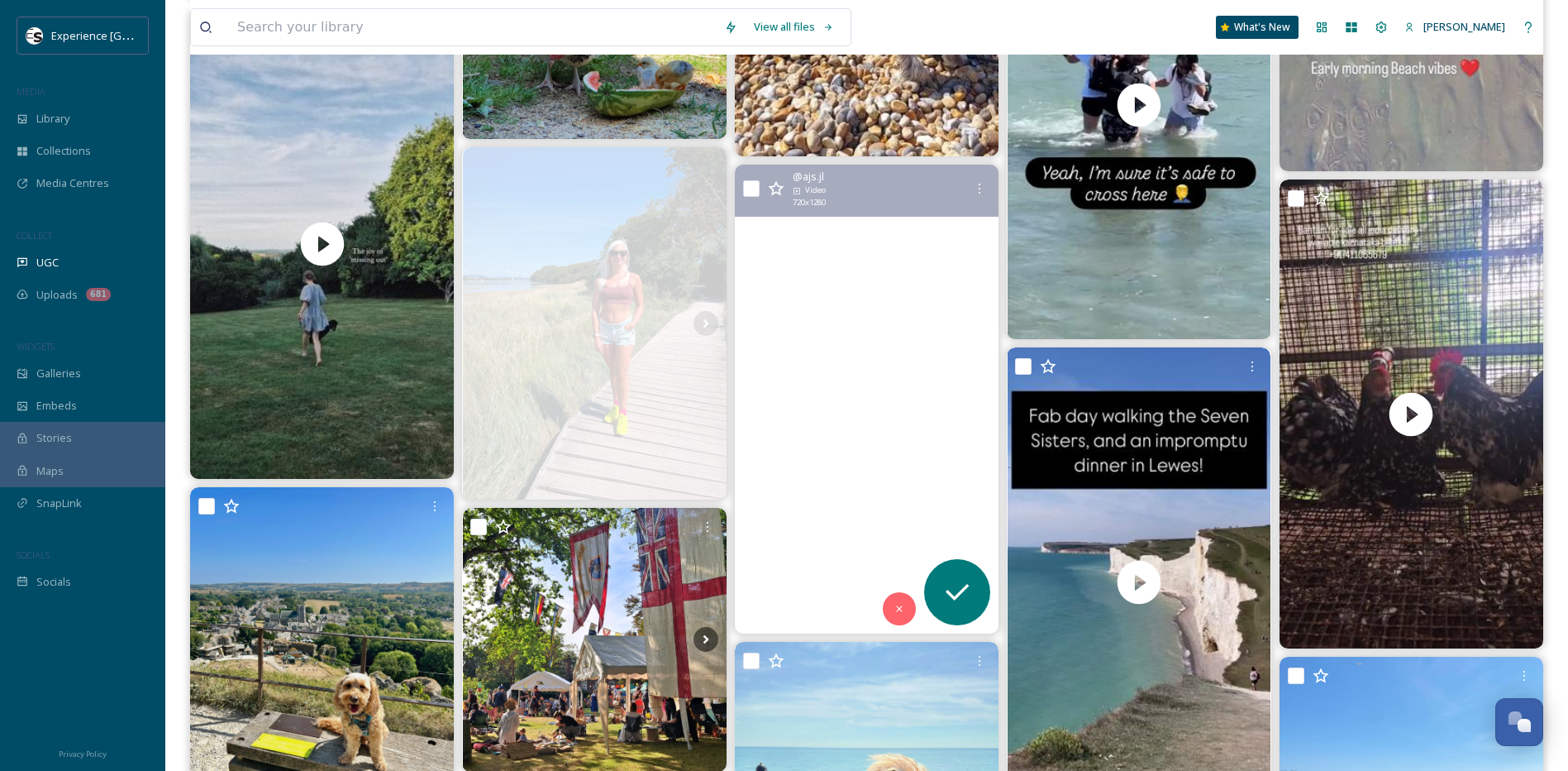
scroll to position [3142, 0]
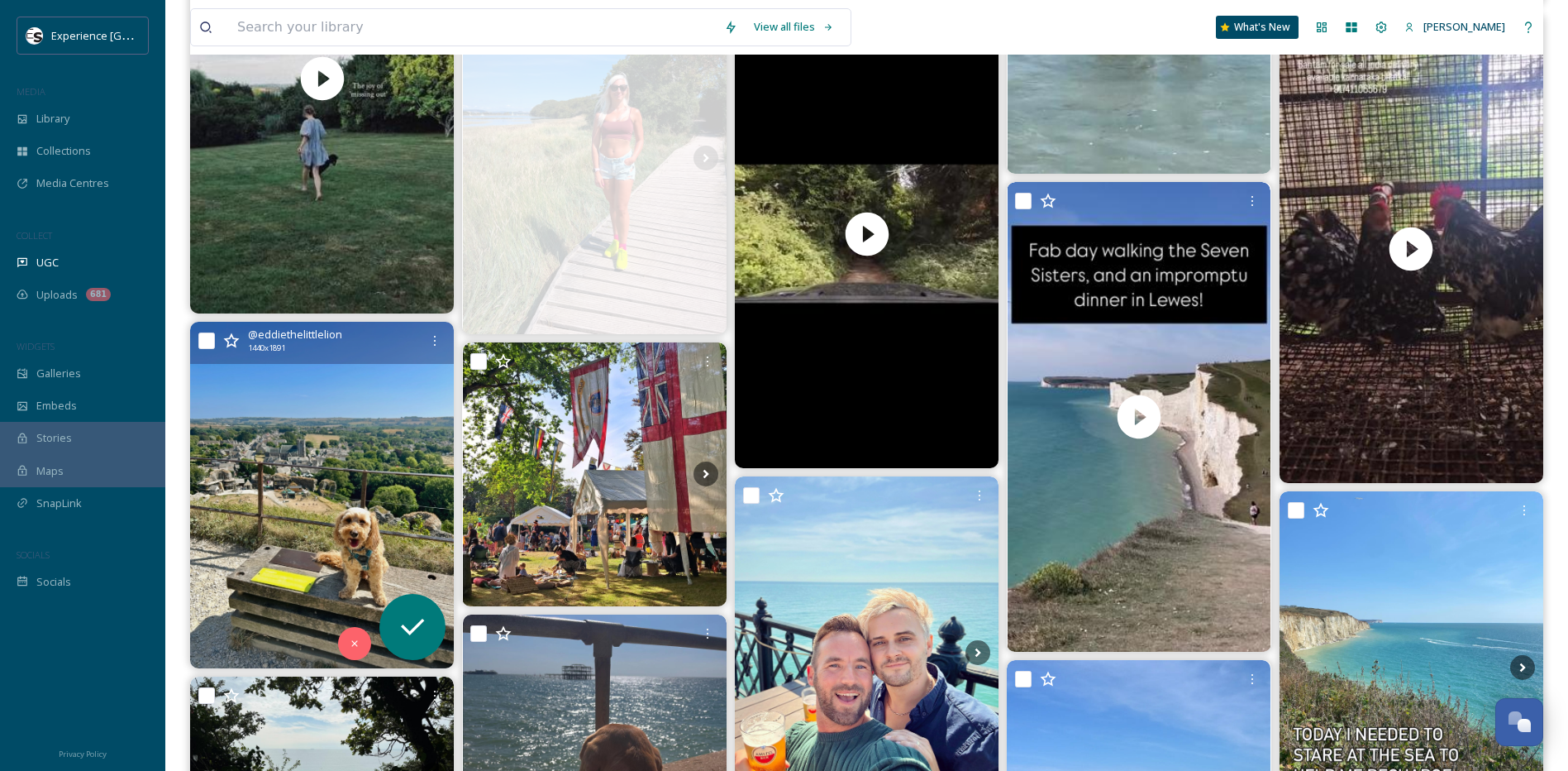
click at [363, 456] on img at bounding box center [322, 494] width 264 height 347
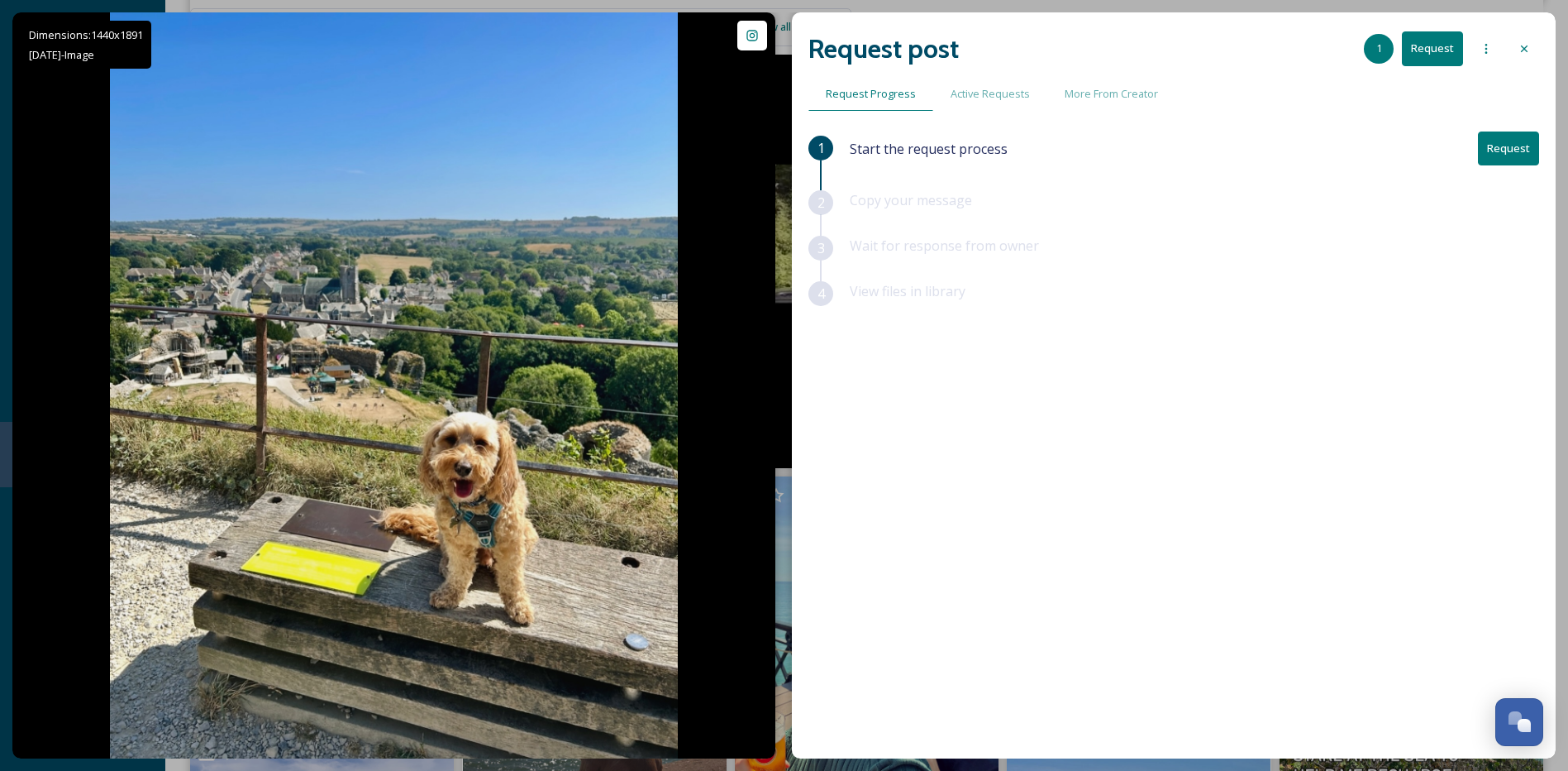
click at [1529, 50] on icon at bounding box center [1524, 48] width 14 height 14
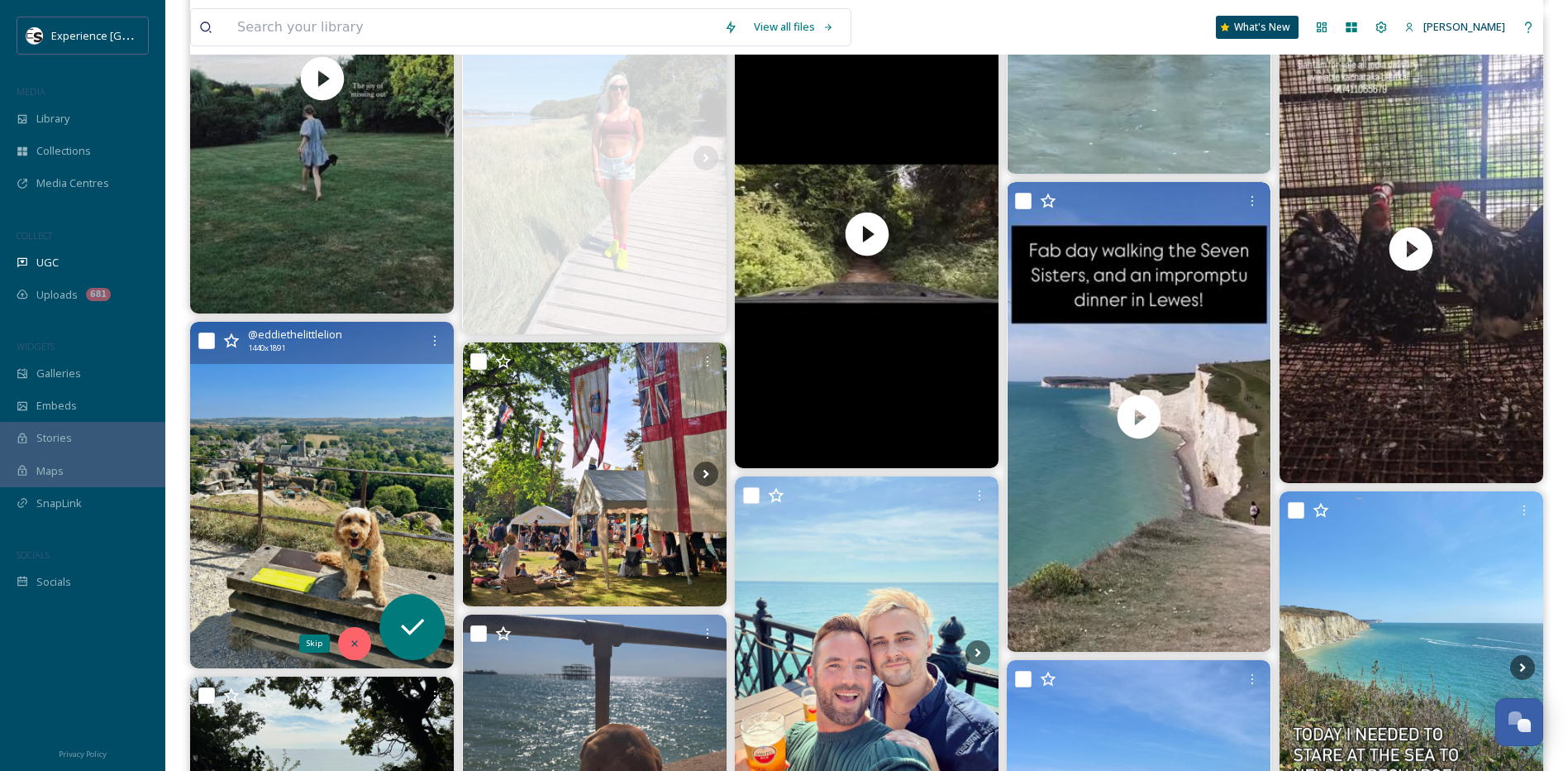
click at [350, 649] on div "Skip" at bounding box center [355, 644] width 33 height 33
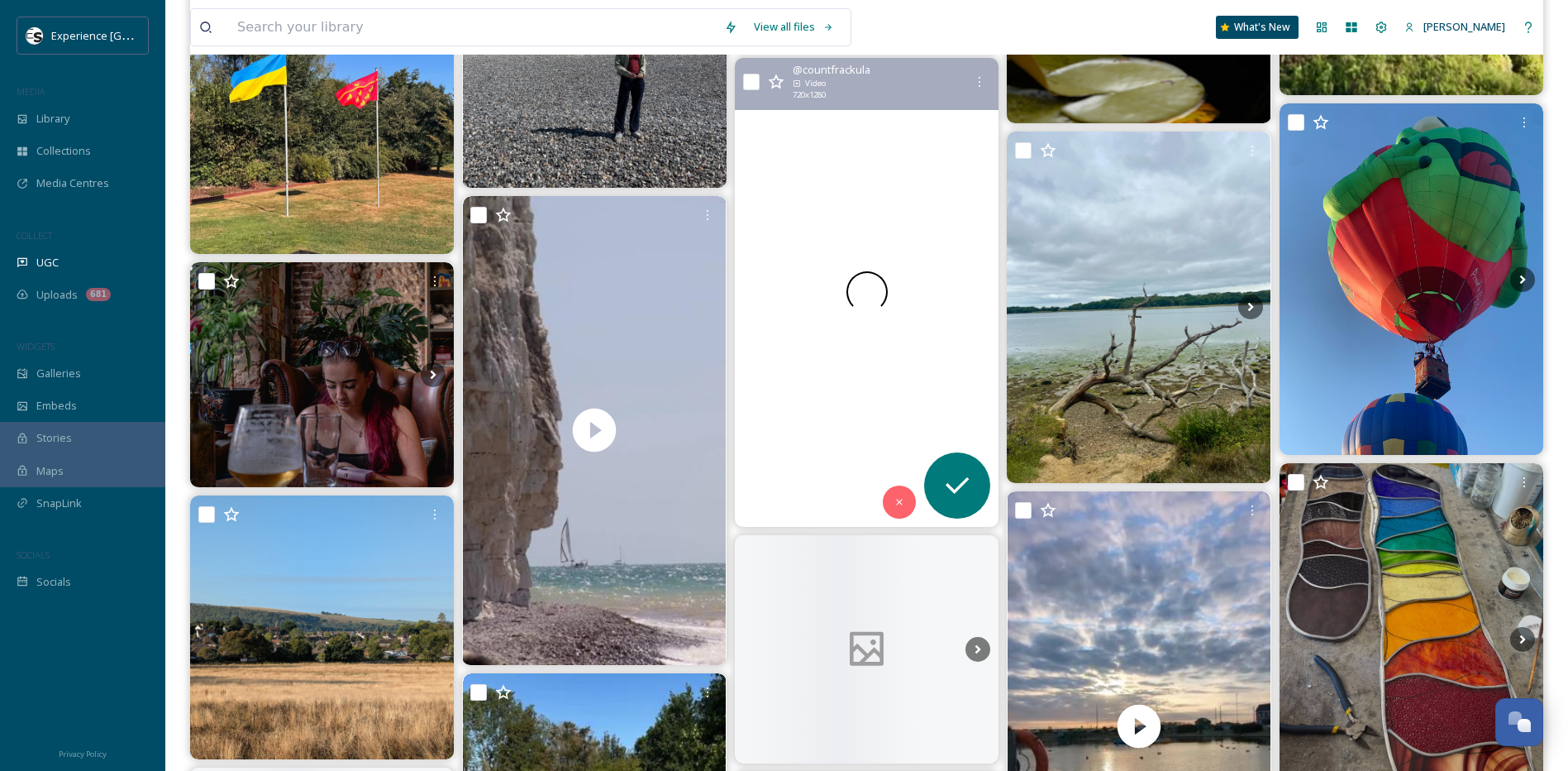
scroll to position [5128, 0]
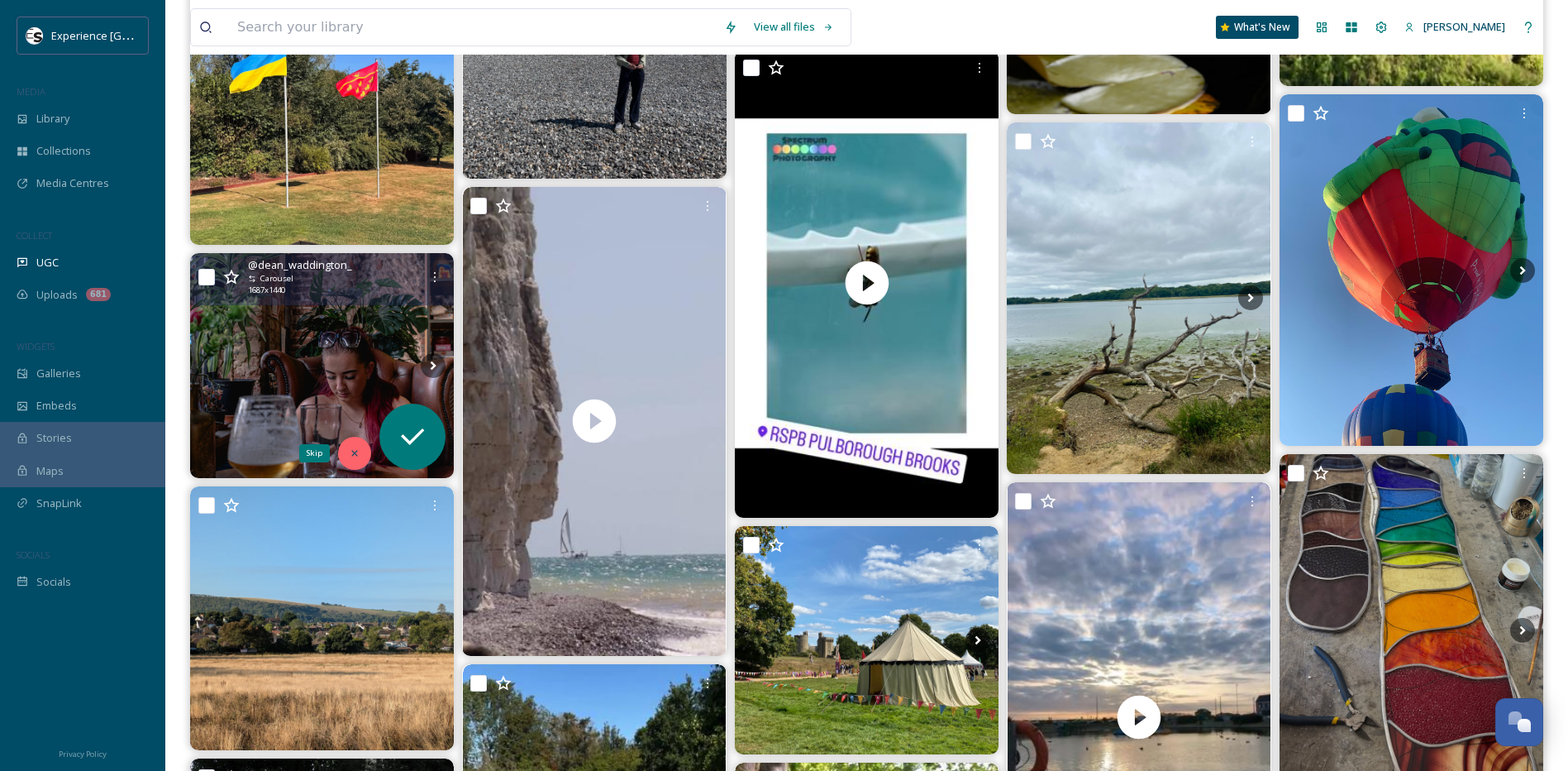
click at [348, 453] on div "Skip" at bounding box center [355, 453] width 33 height 33
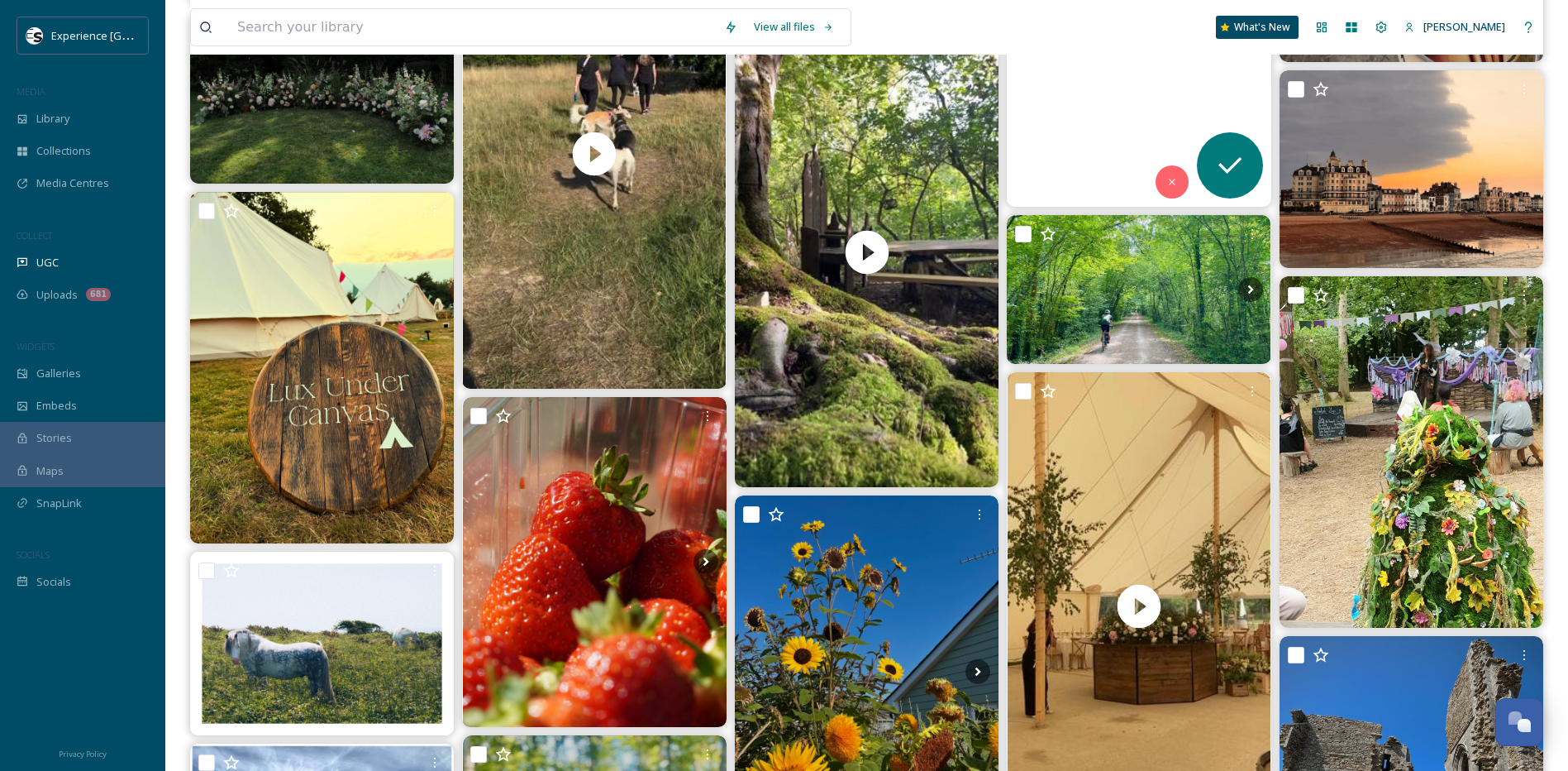
scroll to position [5541, 0]
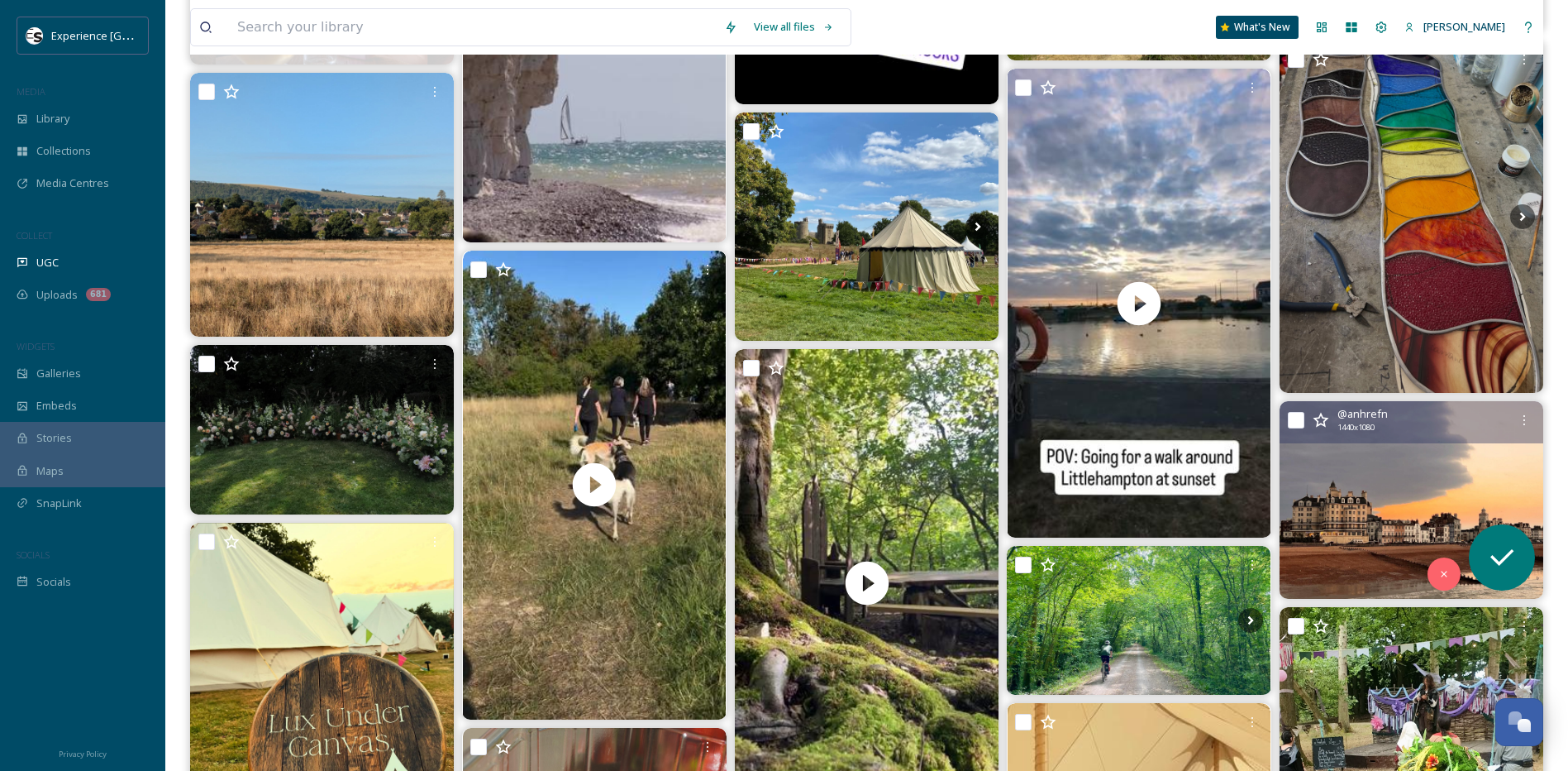
click at [1383, 477] on img at bounding box center [1411, 500] width 264 height 198
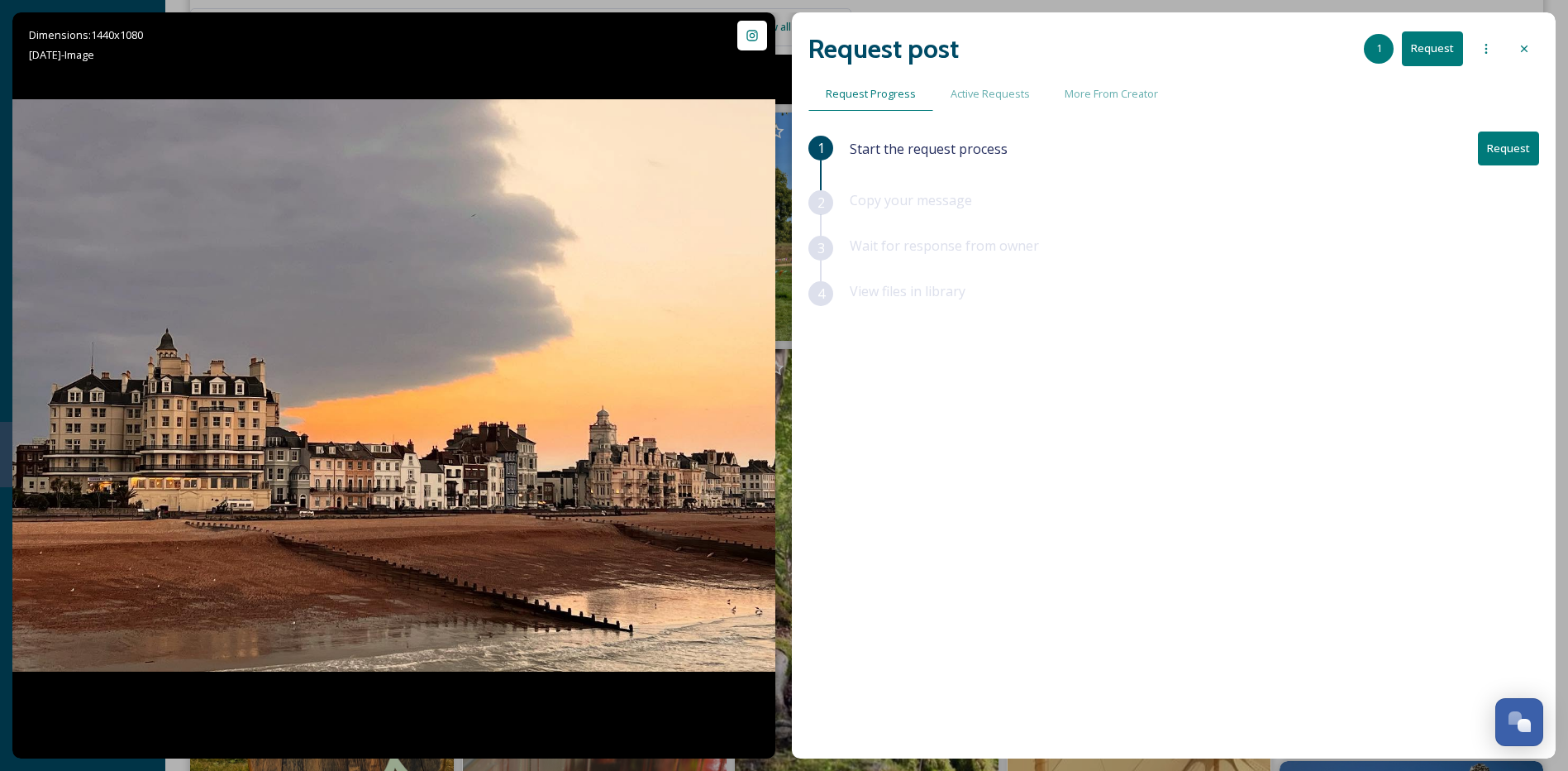
click at [1524, 46] on icon at bounding box center [1524, 48] width 14 height 14
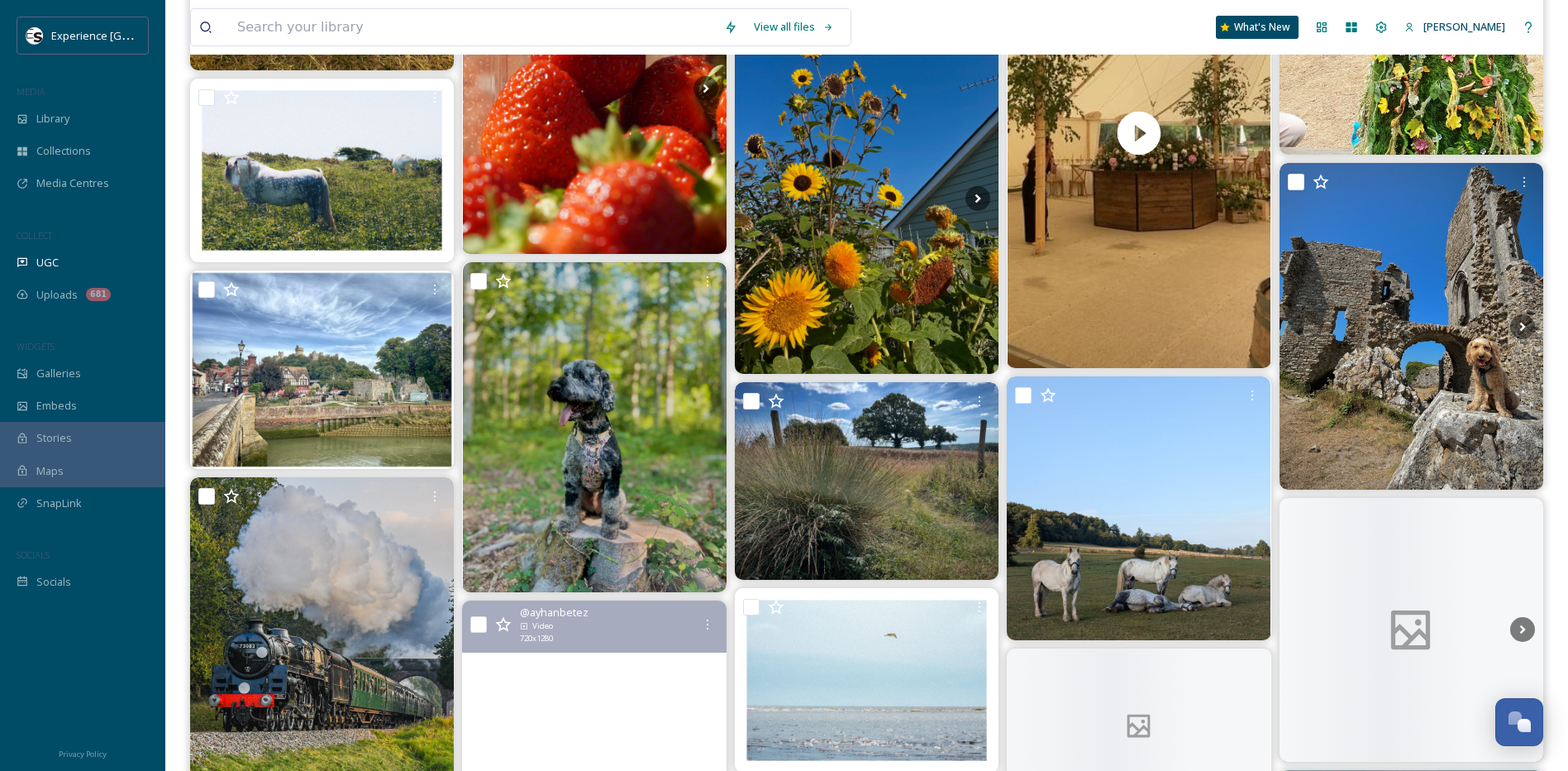
scroll to position [6533, 0]
